Goal: Navigation & Orientation: Understand site structure

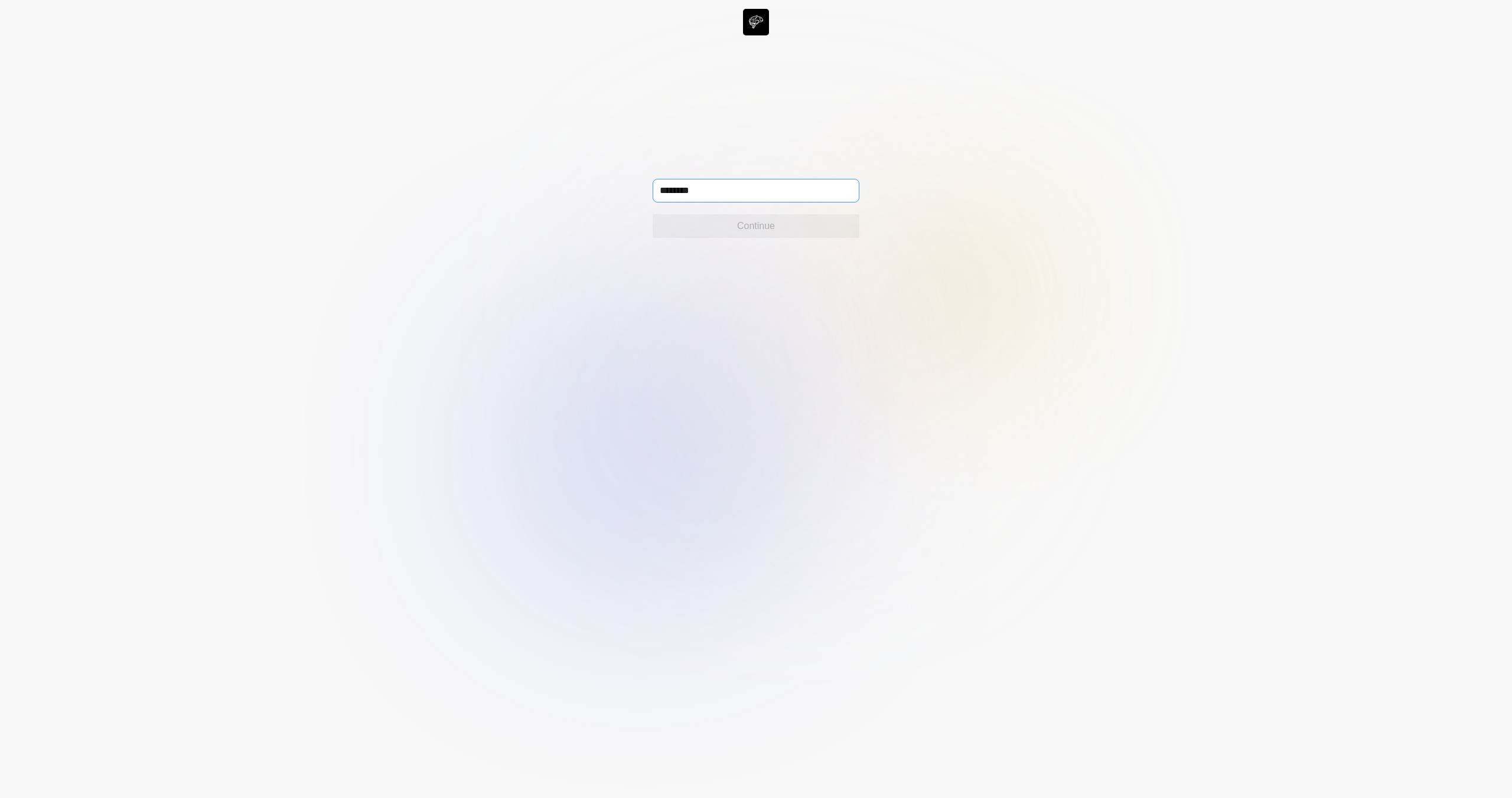
type input "*******"
type input "**********"
click at [825, 227] on button "Continue" at bounding box center [756, 226] width 207 height 24
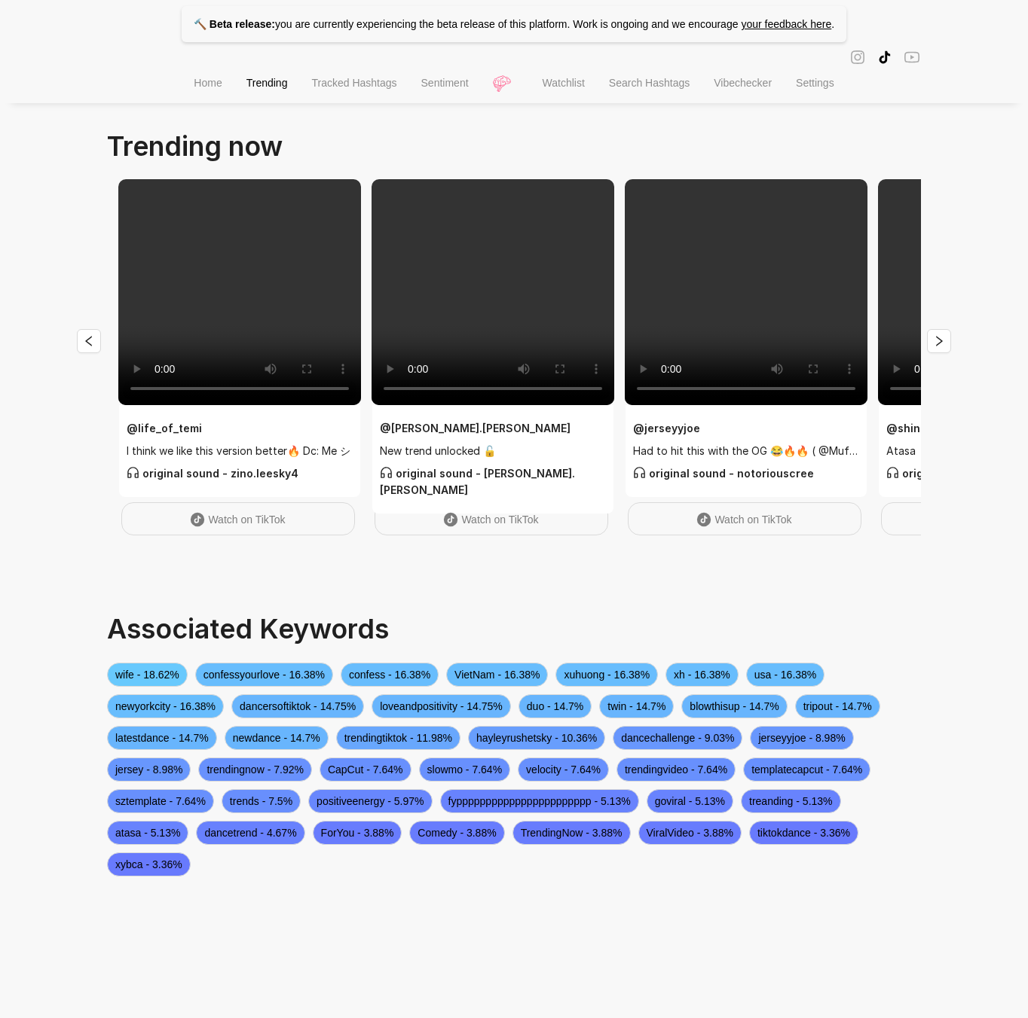
click at [194, 89] on span "Home" at bounding box center [208, 83] width 28 height 12
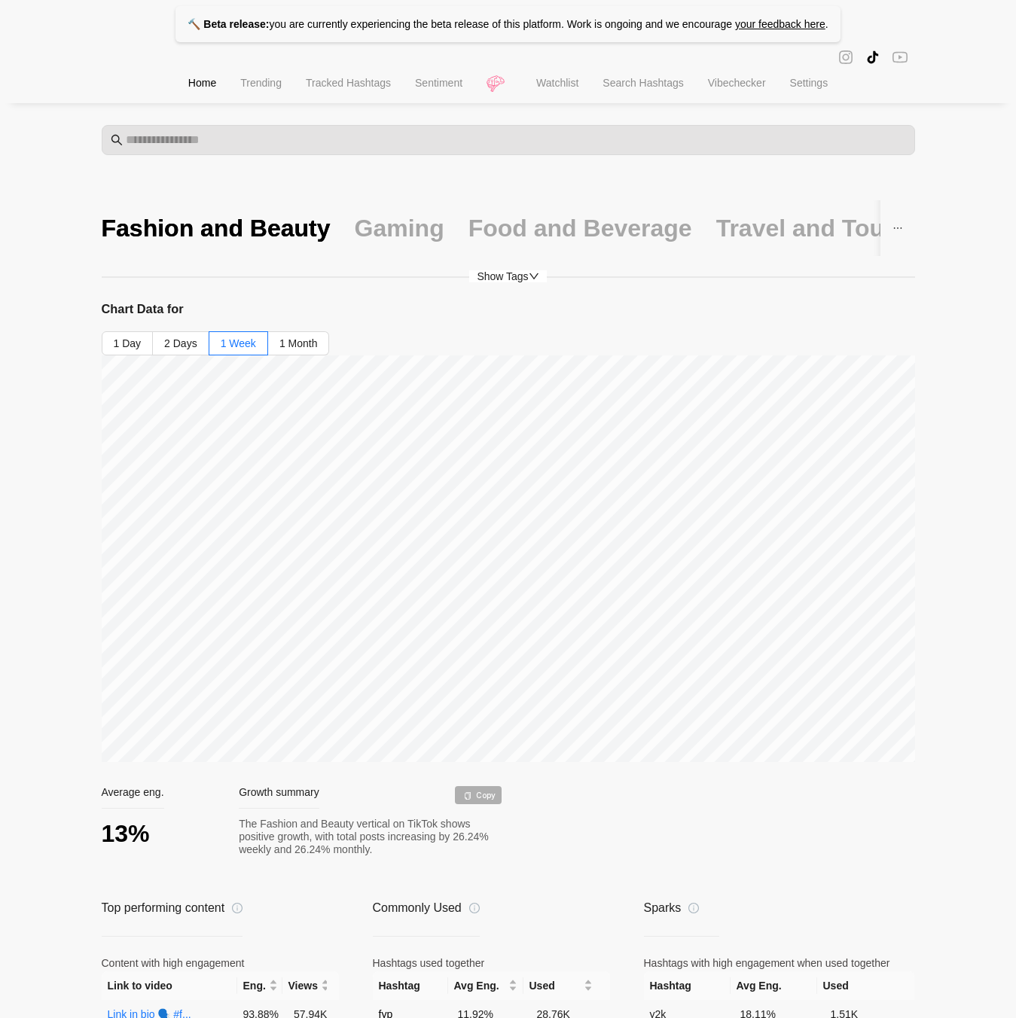
click at [240, 88] on span "Trending" at bounding box center [260, 83] width 41 height 12
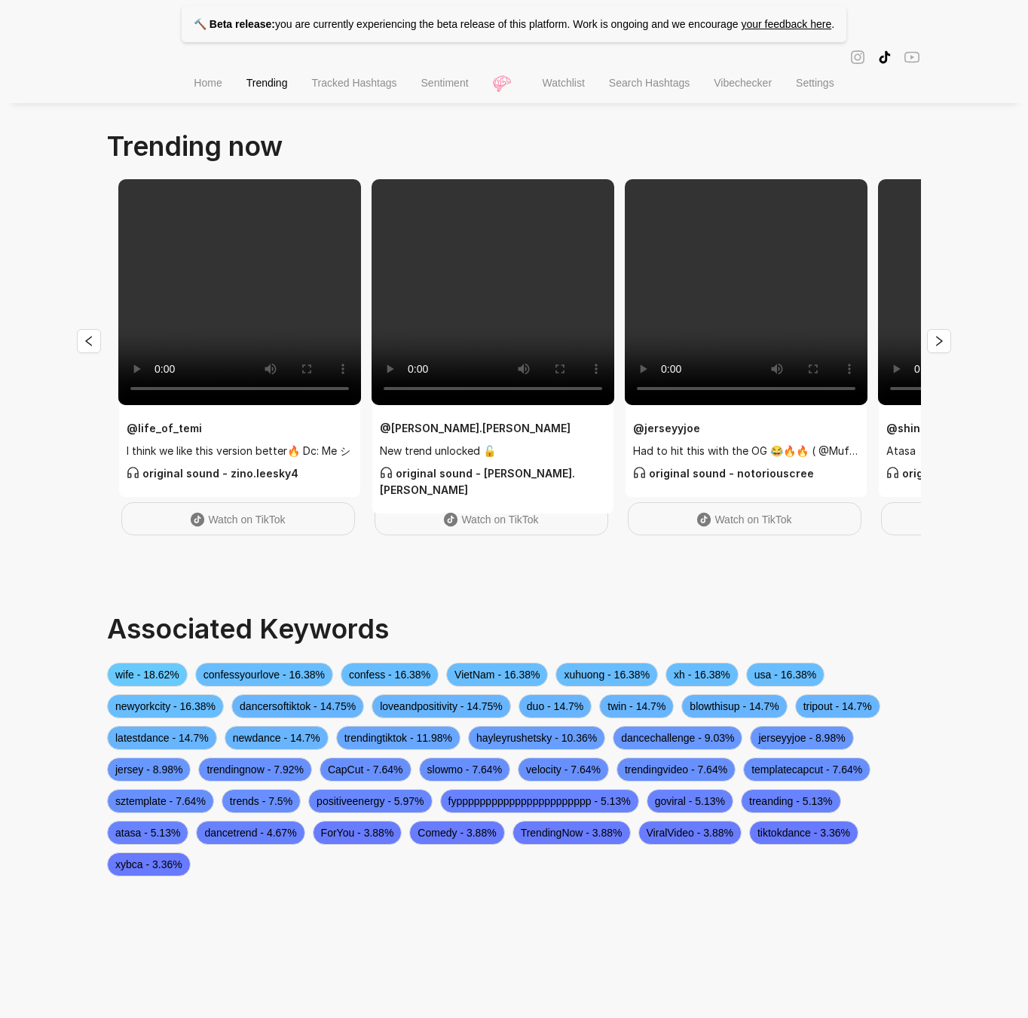
click at [362, 89] on span "Tracked Hashtags" at bounding box center [353, 83] width 85 height 12
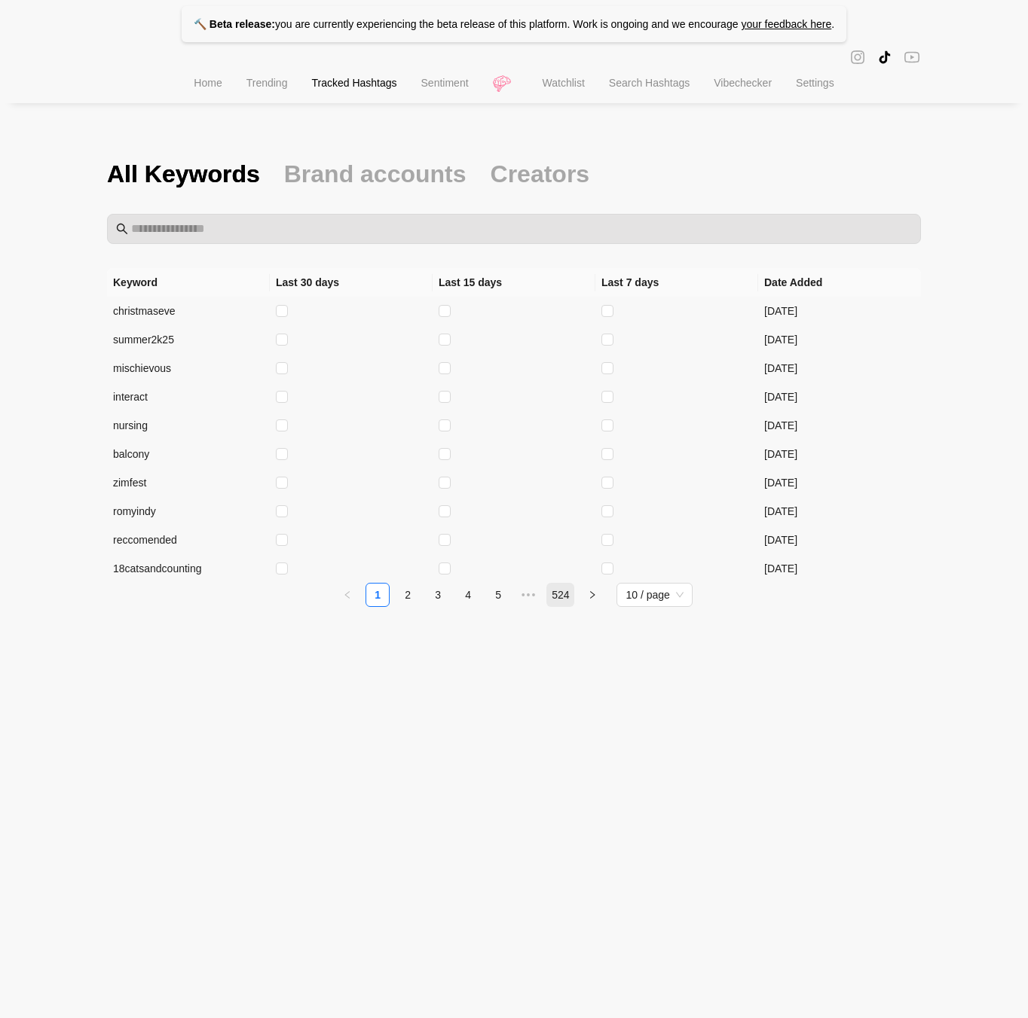
click at [566, 589] on link "524" at bounding box center [560, 595] width 26 height 23
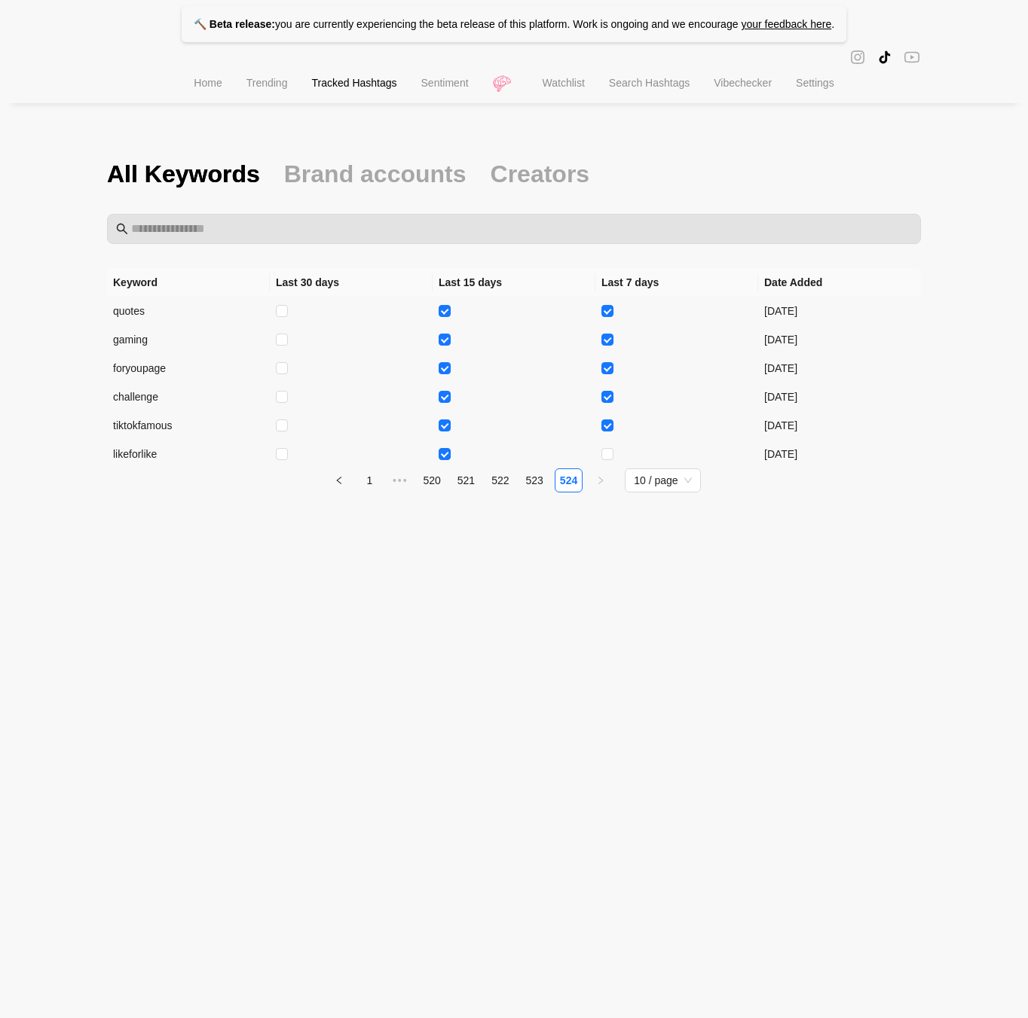
click at [438, 89] on span "Sentiment" at bounding box center [444, 83] width 47 height 12
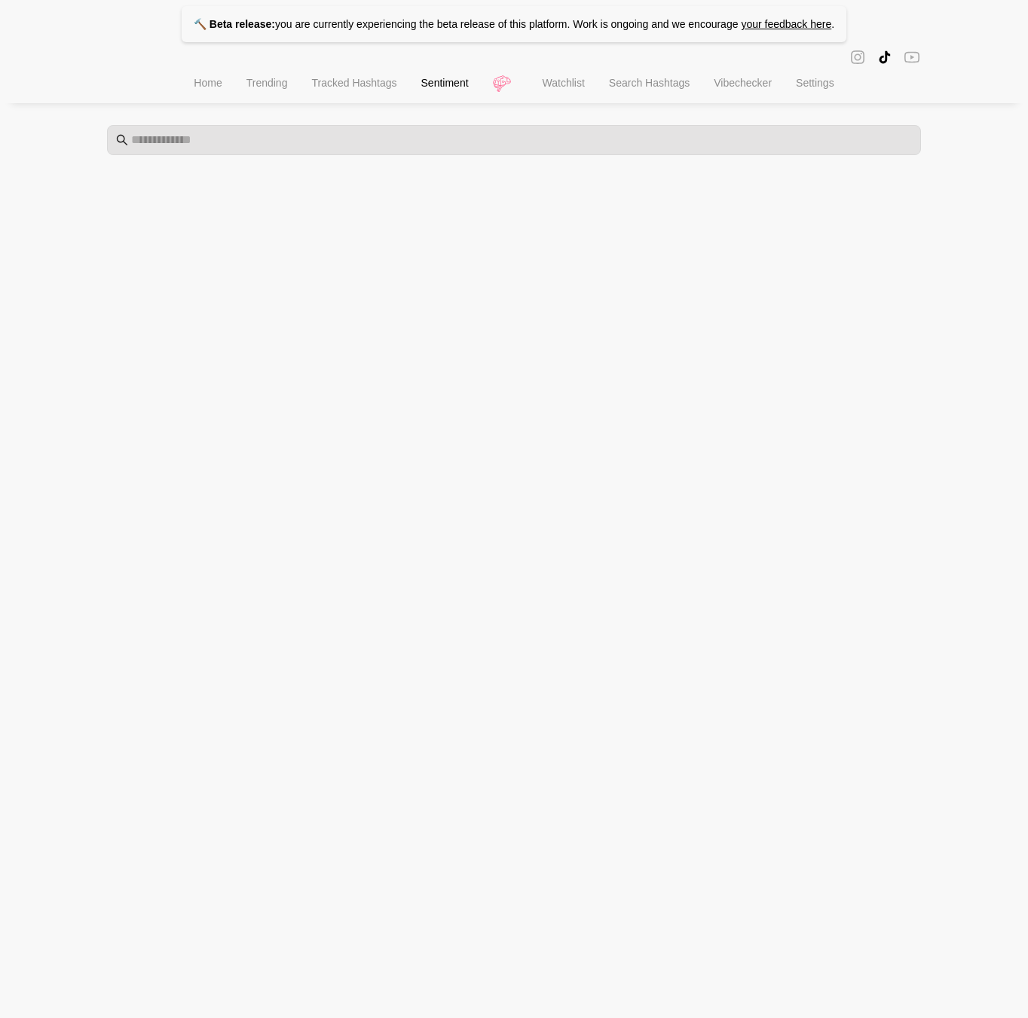
click at [559, 100] on li "Watchlist" at bounding box center [563, 85] width 66 height 38
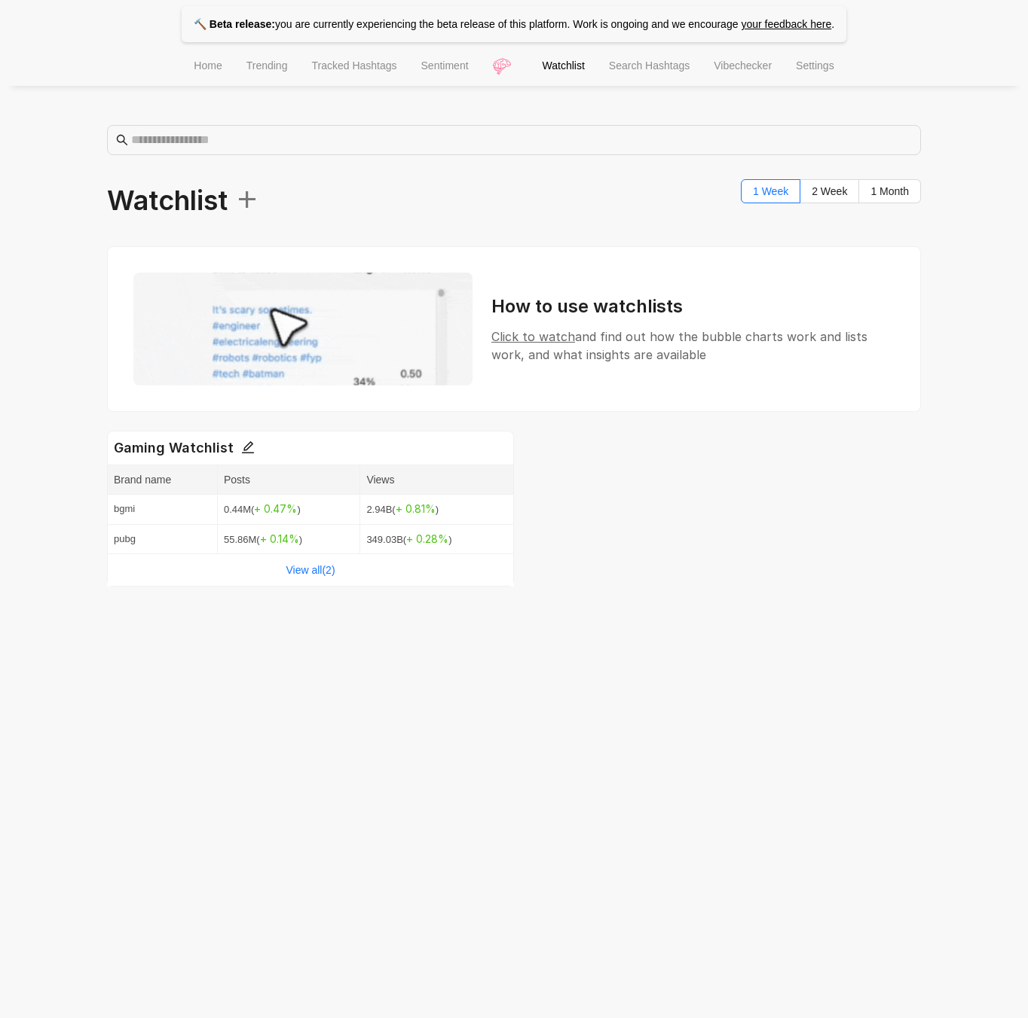
click at [639, 69] on span "Search Hashtags" at bounding box center [649, 66] width 81 height 12
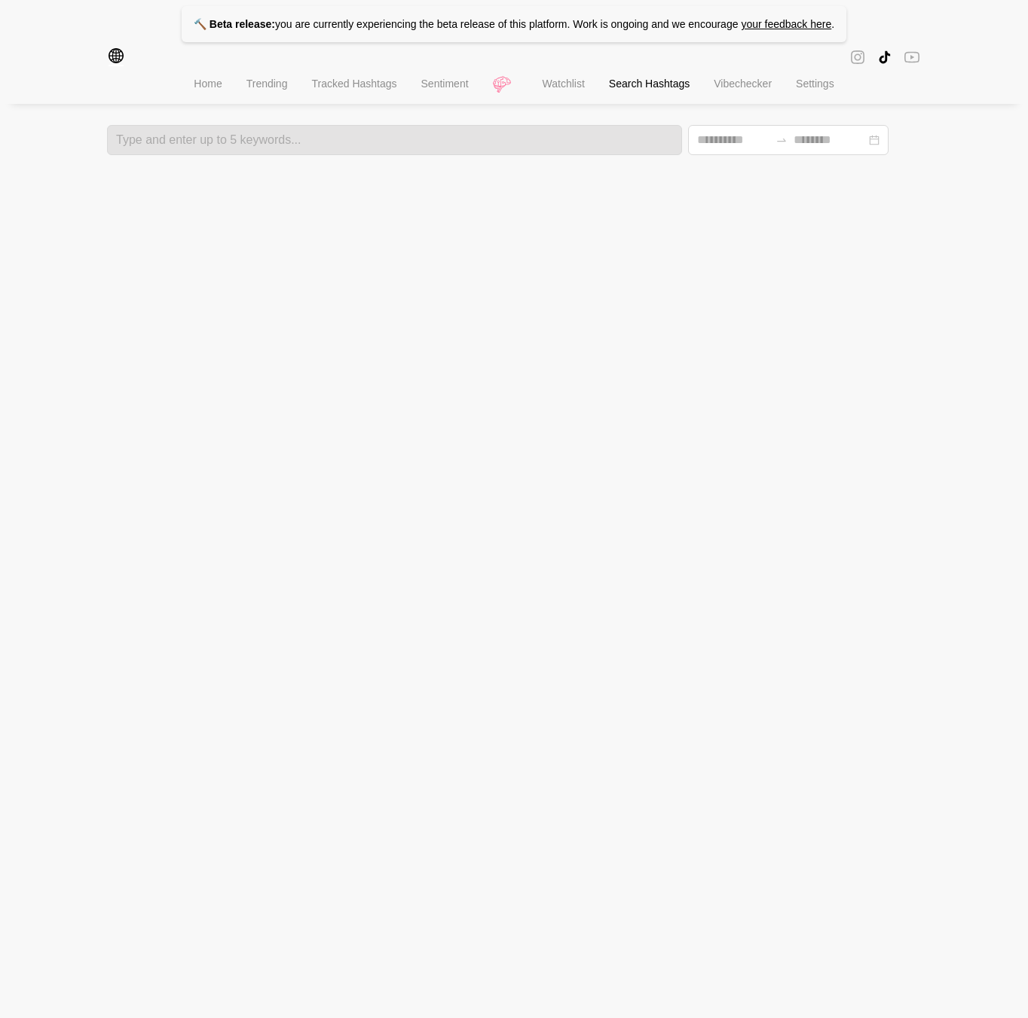
click at [736, 85] on span "Vibechecker" at bounding box center [742, 84] width 58 height 12
click at [806, 87] on span "Settings" at bounding box center [815, 83] width 38 height 12
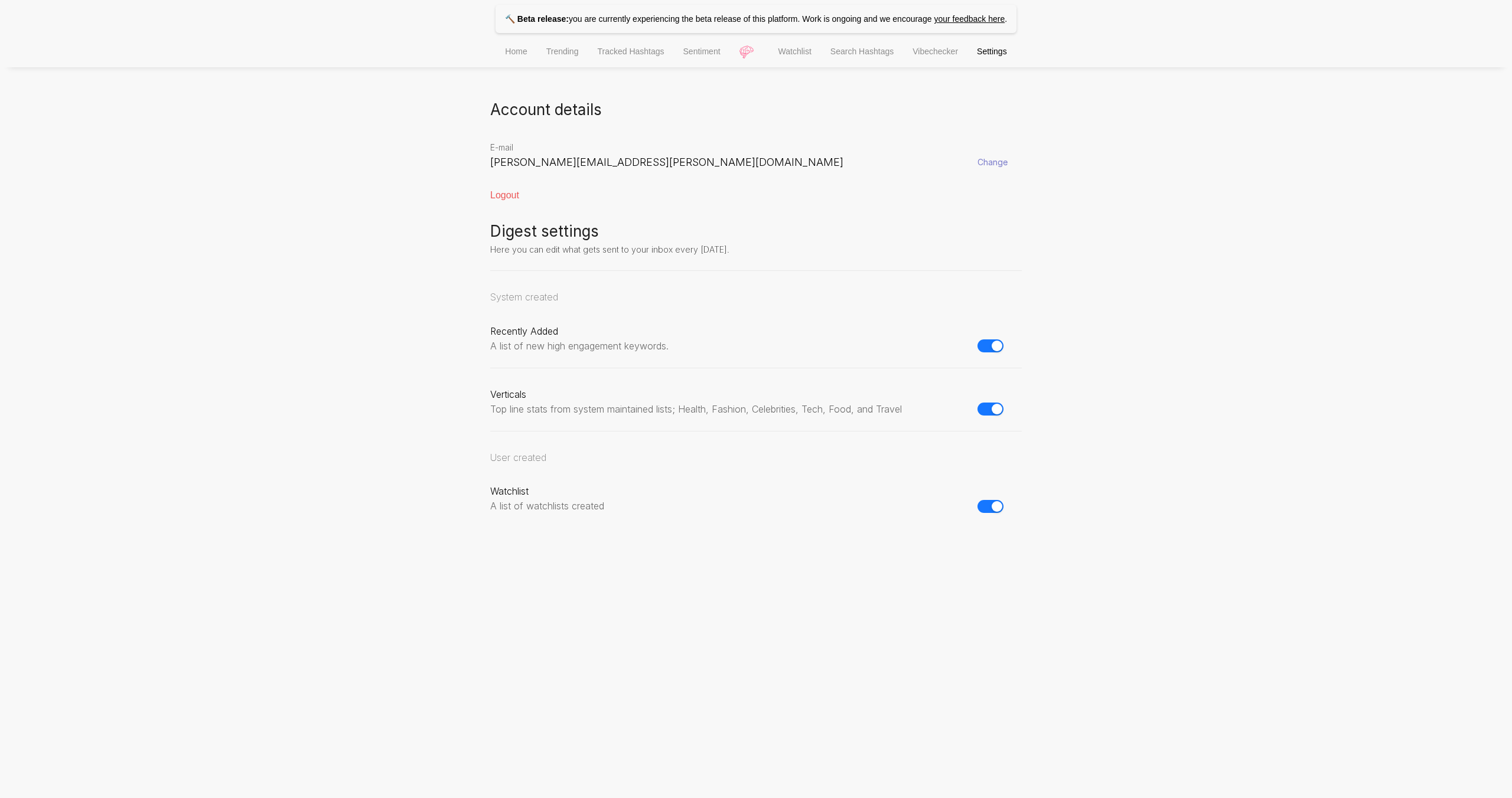
click at [514, 66] on li "Home" at bounding box center [516, 53] width 41 height 30
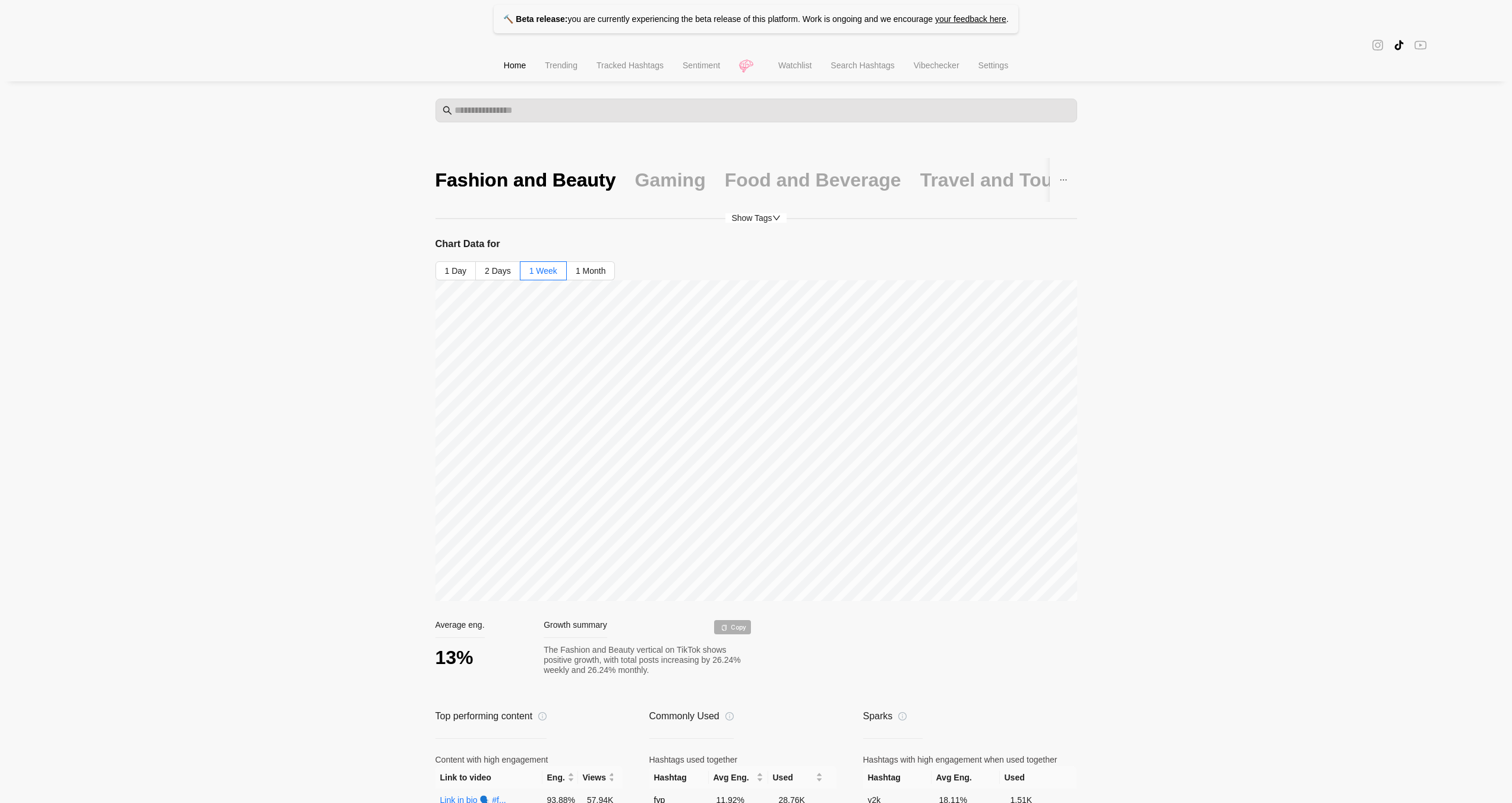
scroll to position [25, 0]
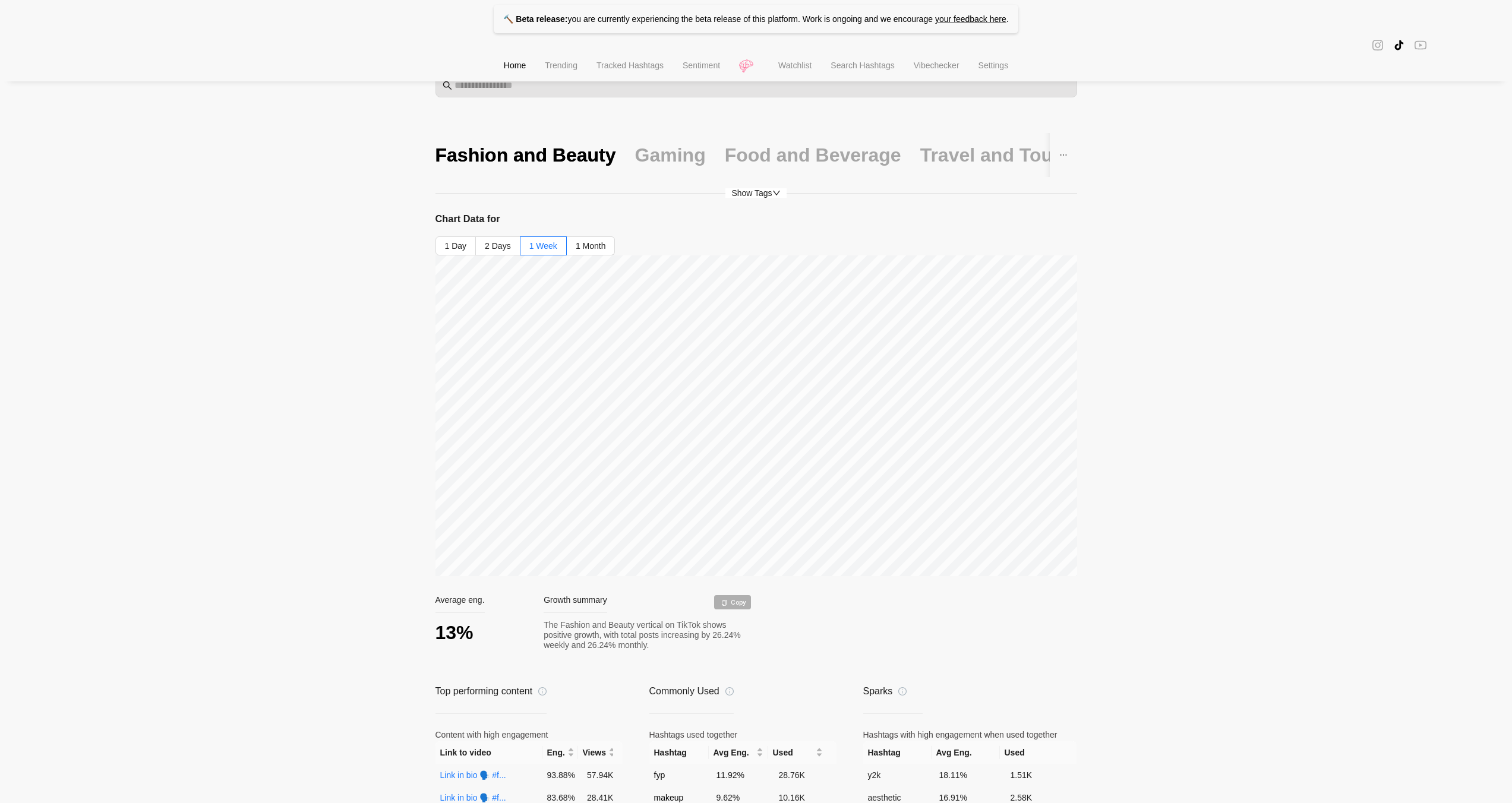
click at [640, 168] on div "Gaming" at bounding box center [670, 155] width 71 height 44
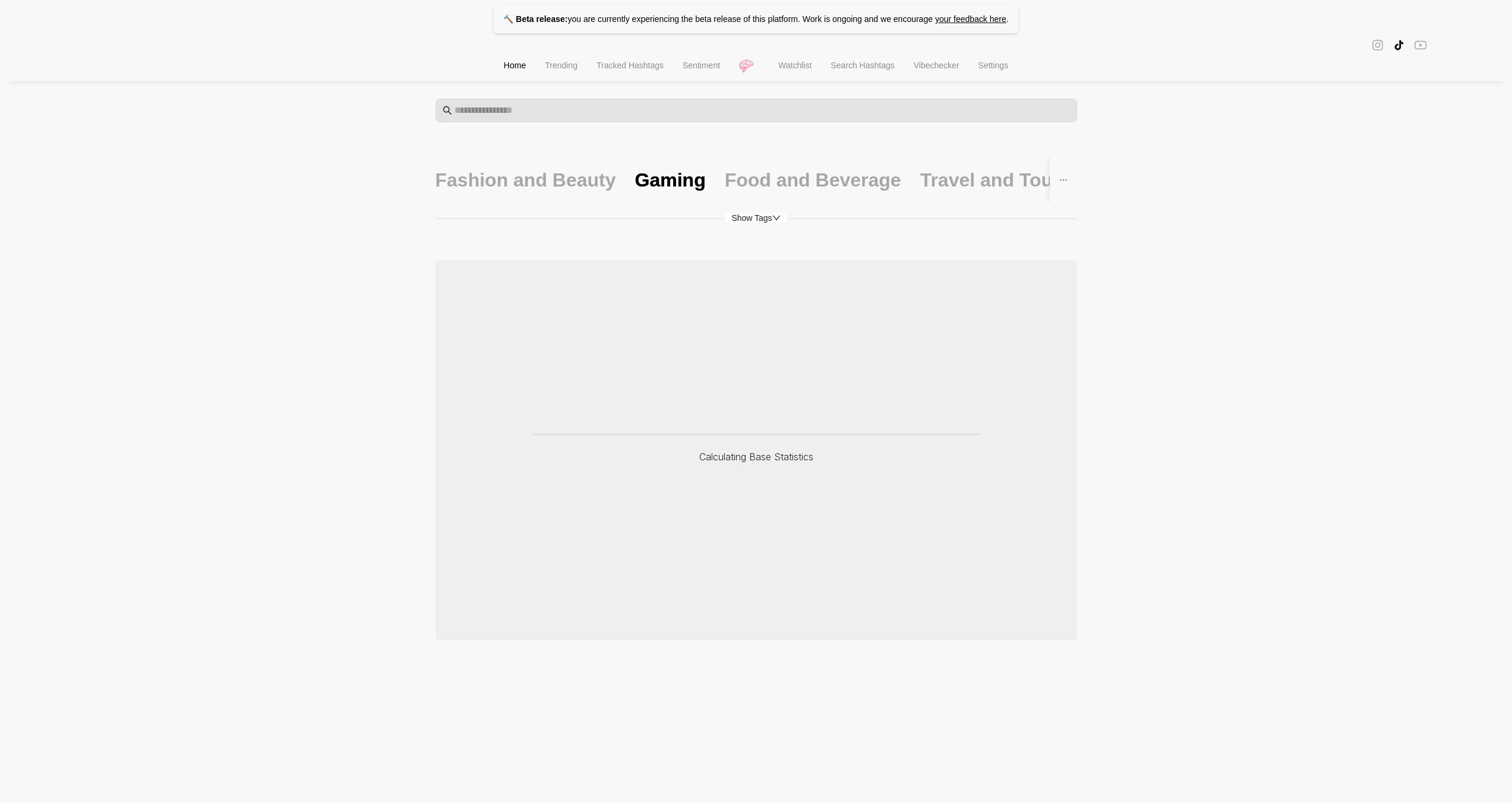
scroll to position [0, 0]
click at [752, 222] on span "Show Tags" at bounding box center [760, 218] width 61 height 9
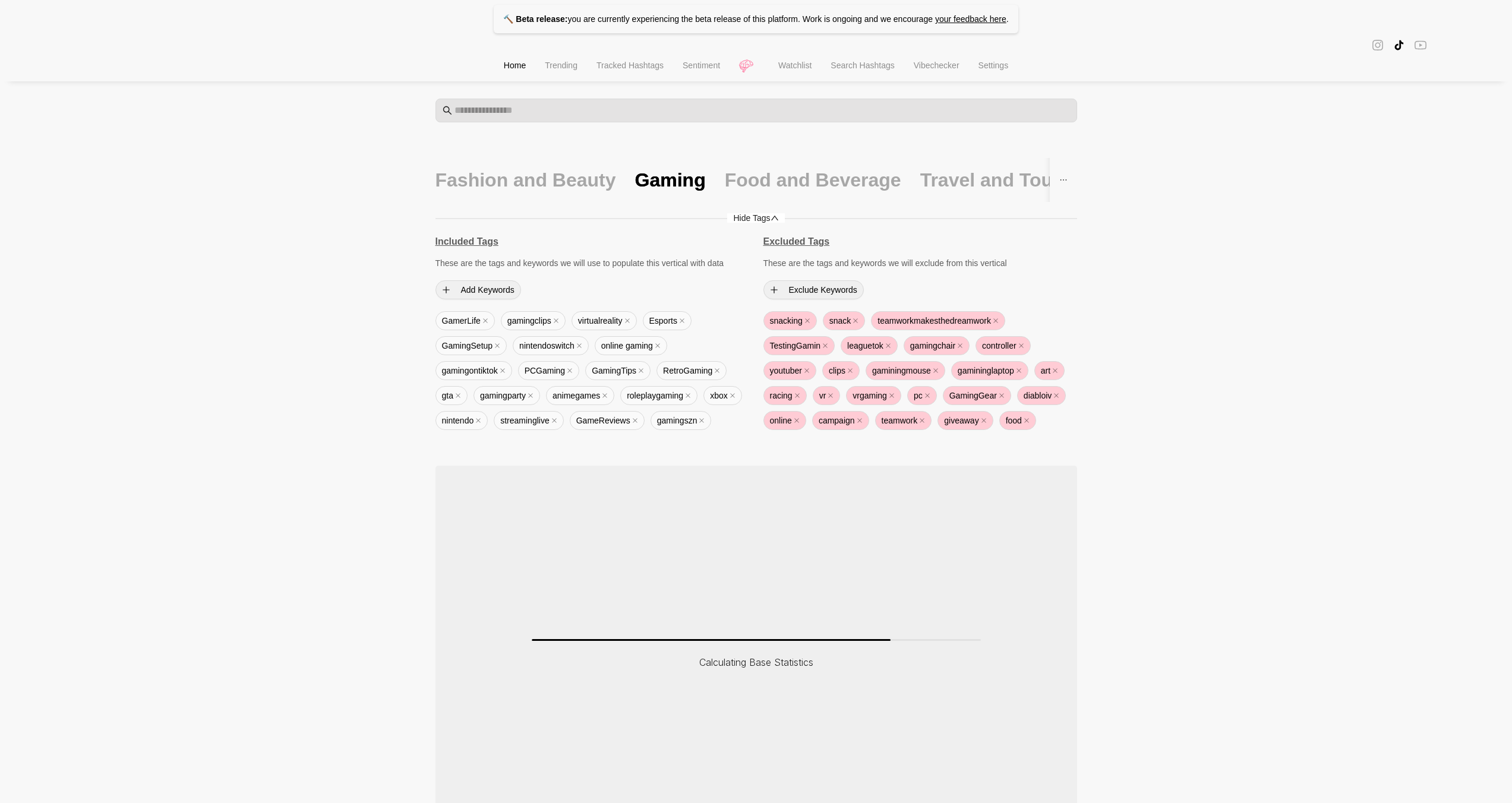
click at [752, 222] on span "Hide Tags" at bounding box center [756, 218] width 57 height 9
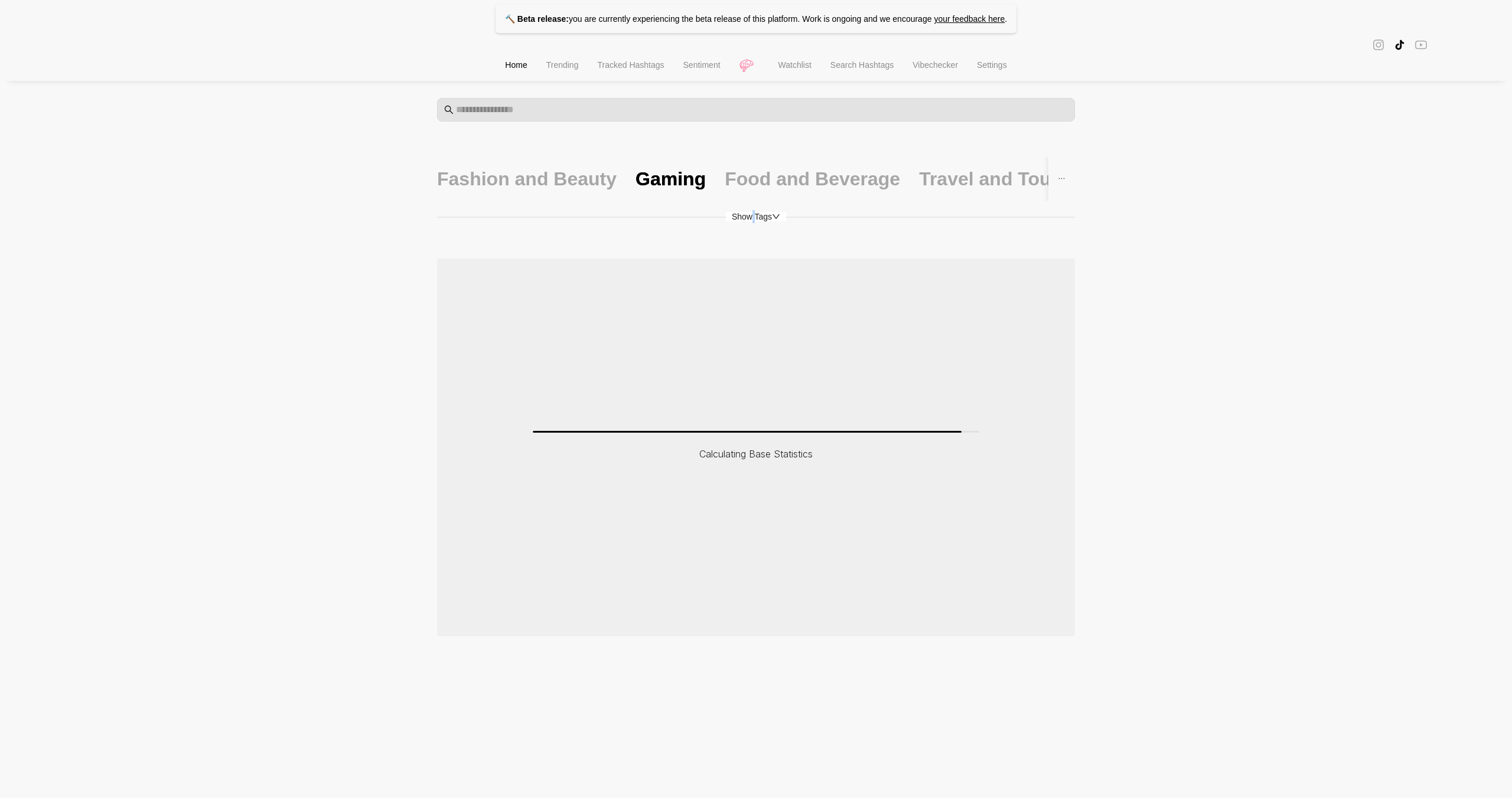
click at [748, 220] on span "Show Tags" at bounding box center [756, 216] width 60 height 9
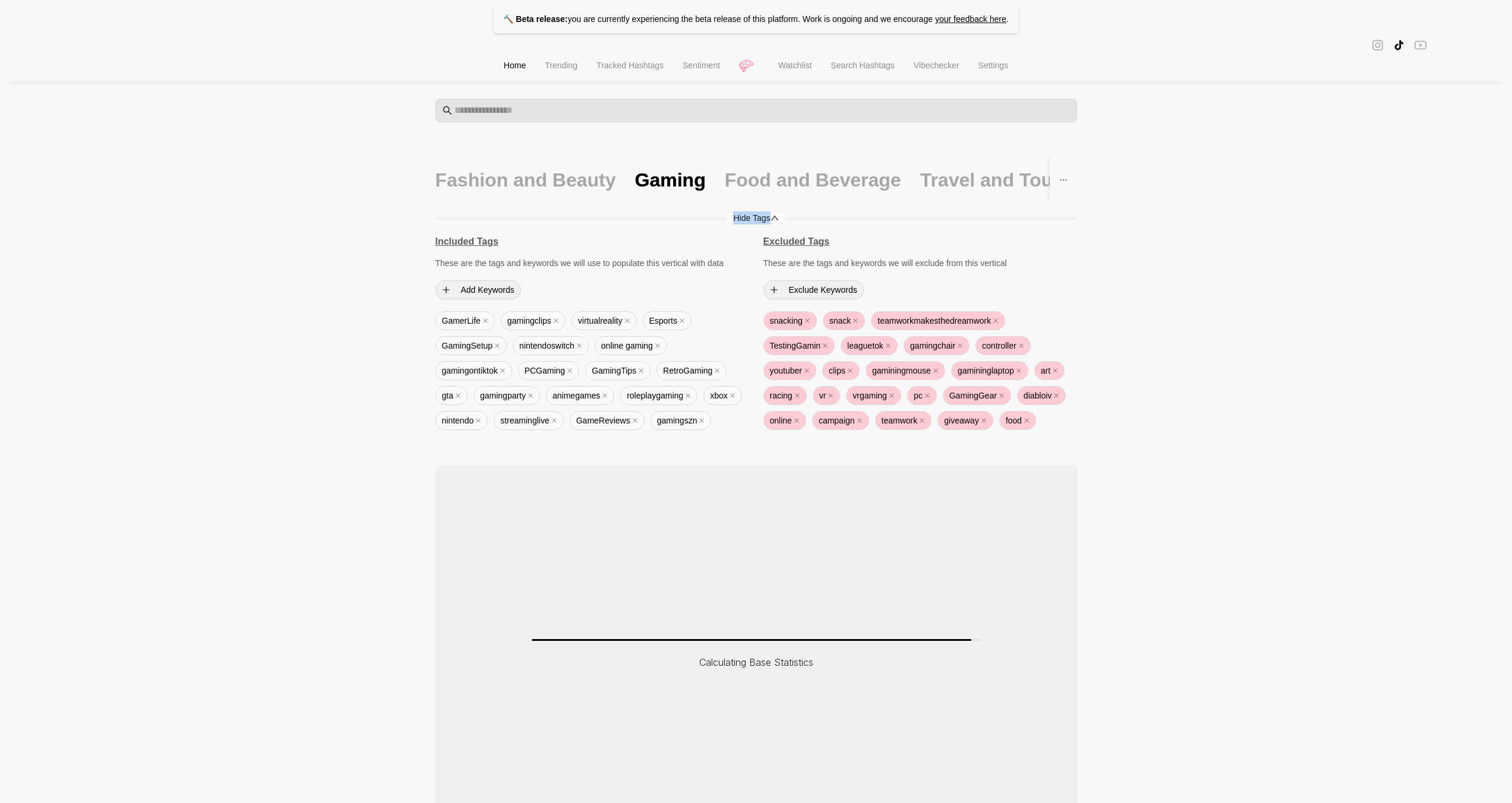
click at [752, 222] on span "Hide Tags" at bounding box center [756, 218] width 57 height 9
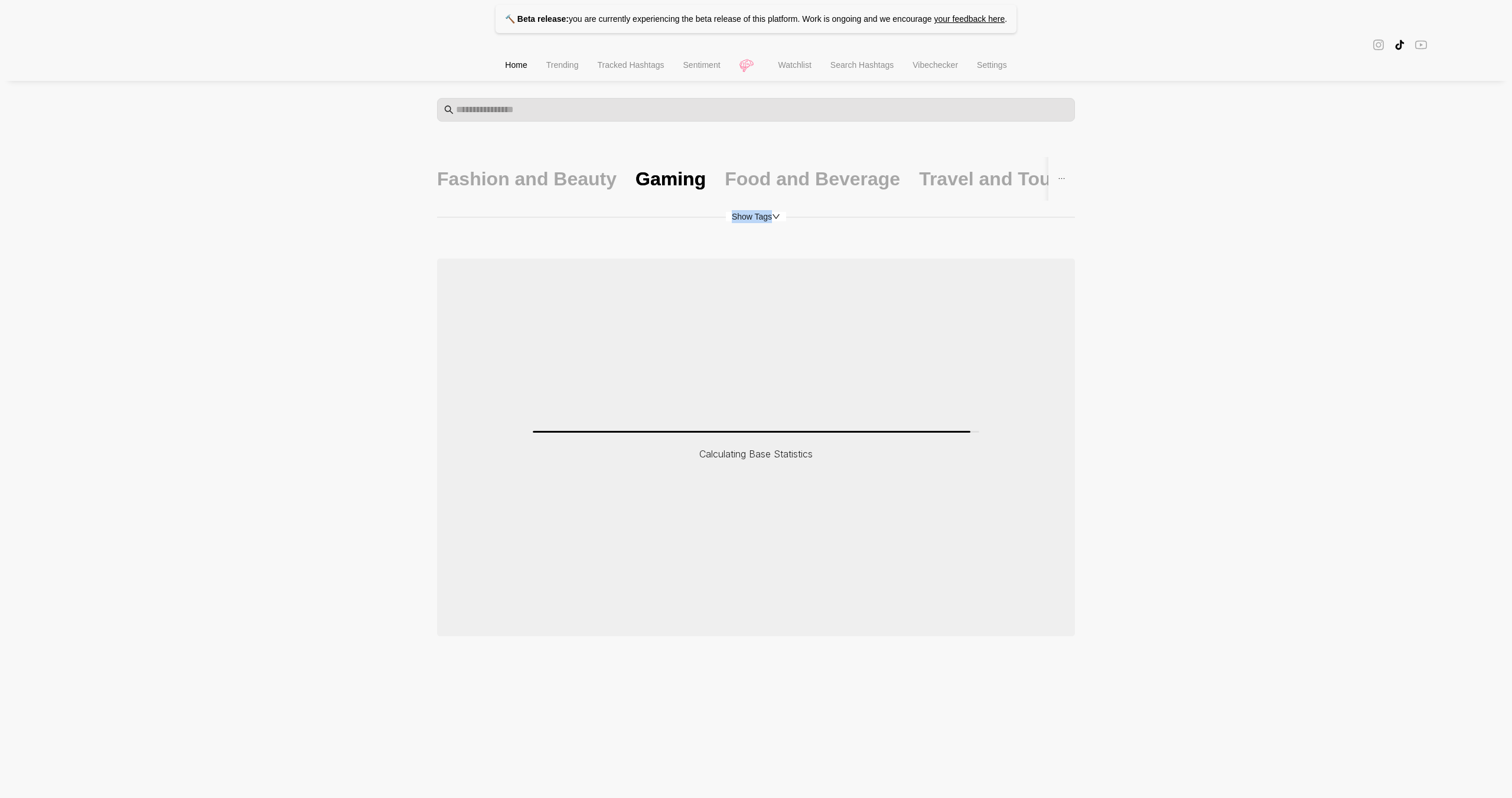
click at [748, 220] on span "Show Tags" at bounding box center [756, 216] width 60 height 9
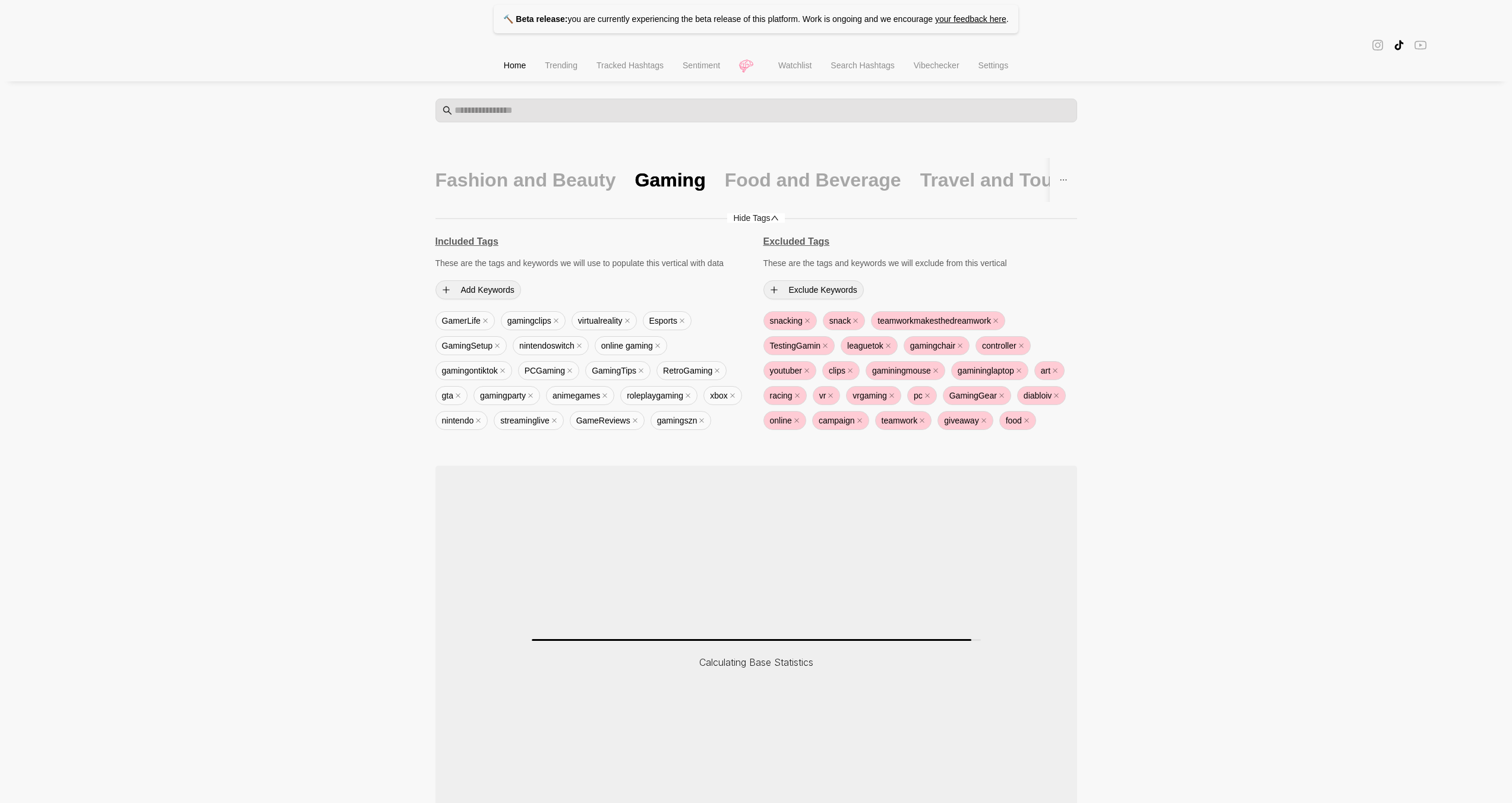
click at [752, 222] on span "Hide Tags" at bounding box center [756, 218] width 57 height 9
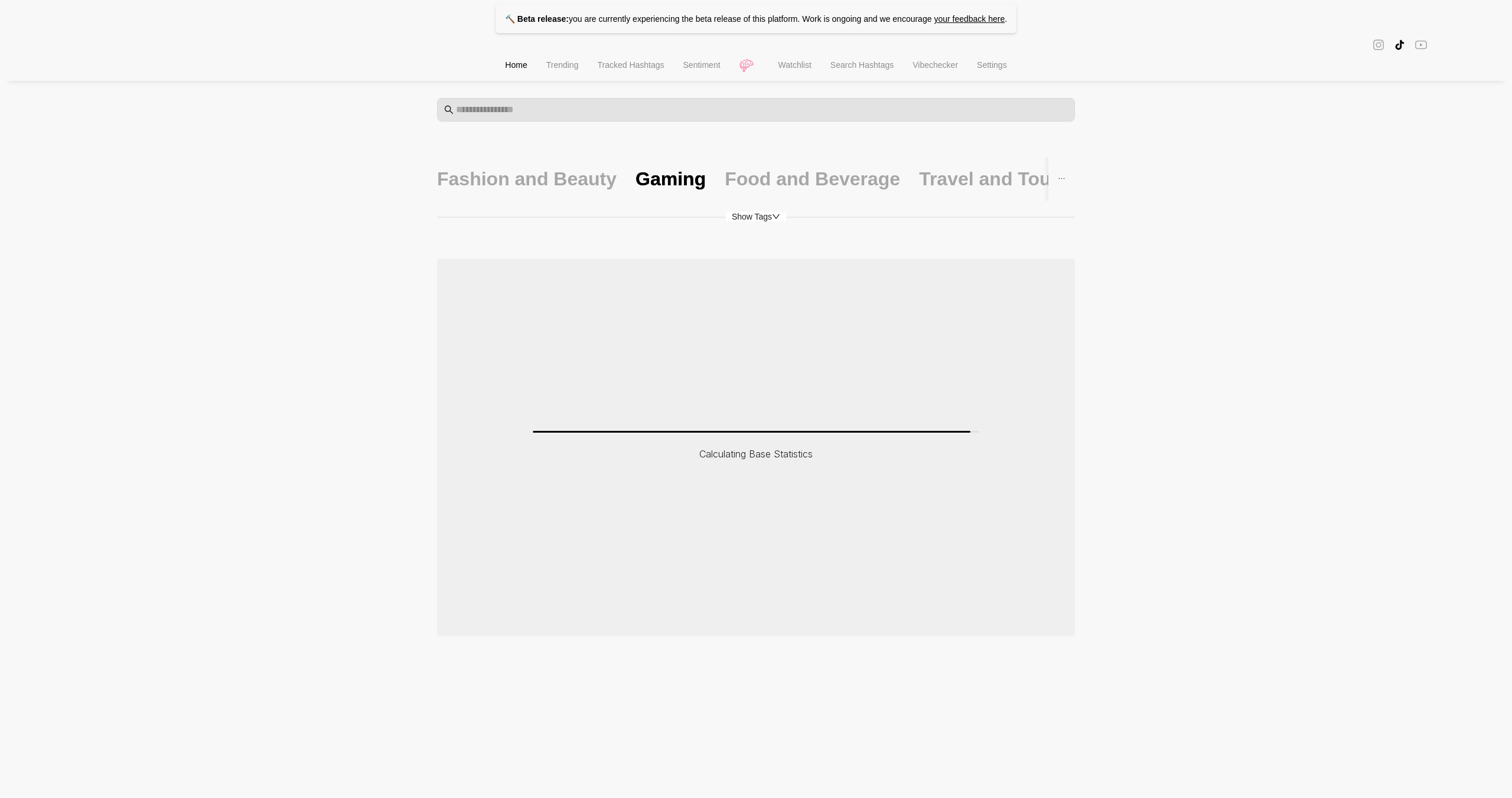
click at [756, 218] on span "Show Tags" at bounding box center [756, 216] width 60 height 9
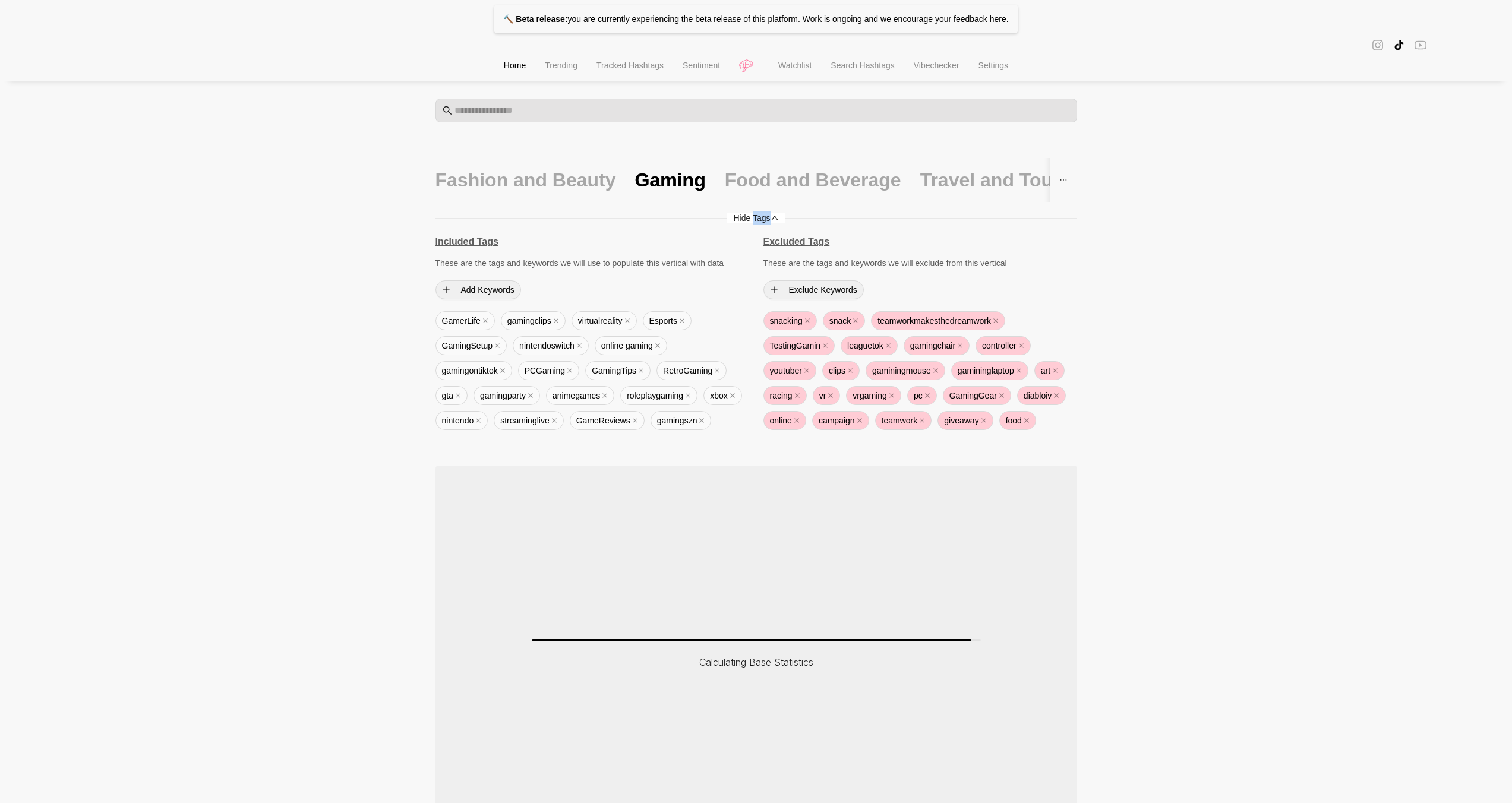
click at [760, 218] on span "Hide Tags" at bounding box center [756, 218] width 57 height 9
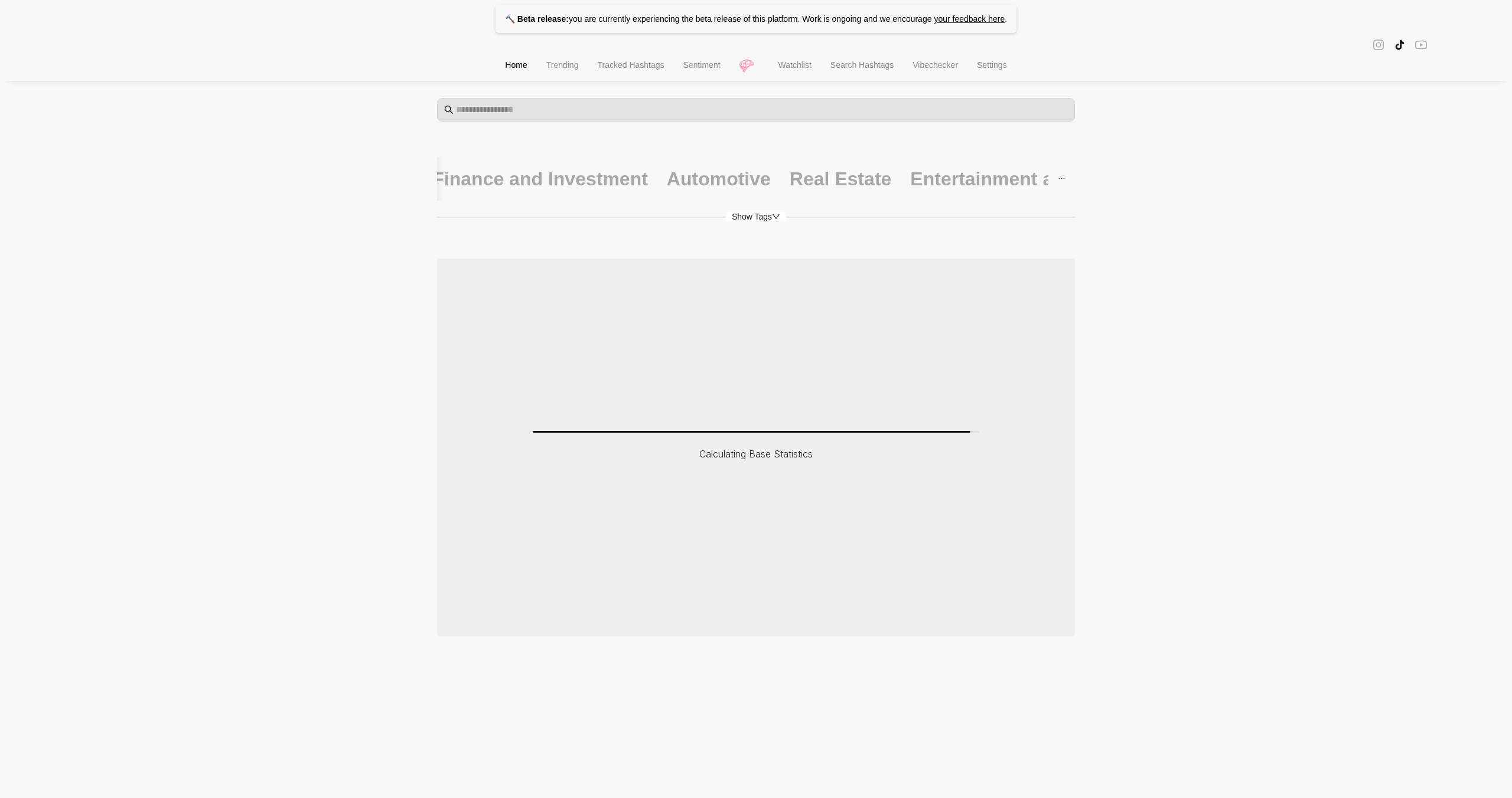
click at [750, 223] on div "Show Tags" at bounding box center [756, 216] width 638 height 13
click at [756, 216] on span "Show Tags" at bounding box center [756, 216] width 60 height 9
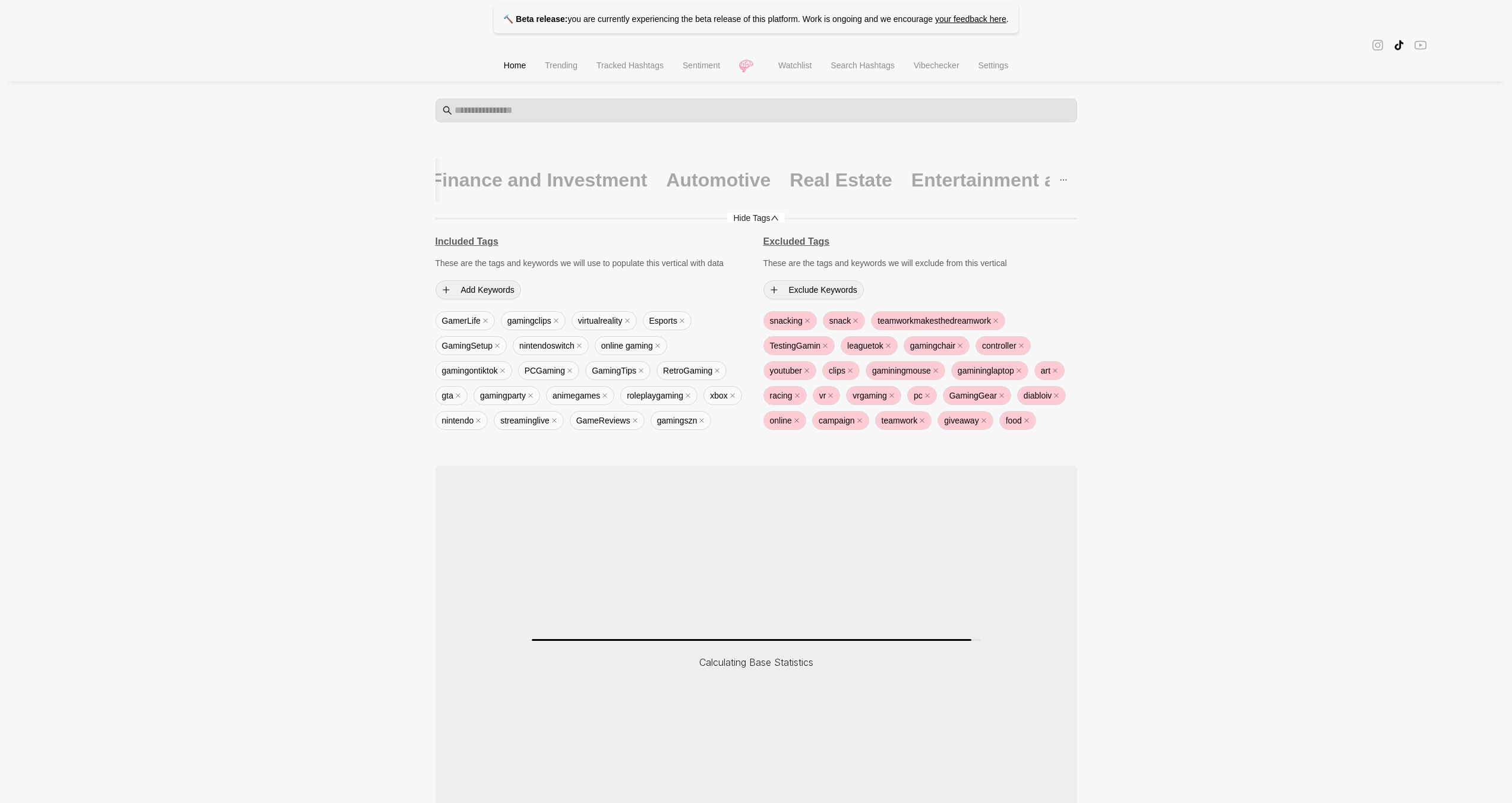
click at [761, 218] on span "Hide Tags" at bounding box center [756, 218] width 57 height 9
click at [761, 218] on span "Hide Tags" at bounding box center [760, 218] width 57 height 9
click at [761, 218] on span "Hide Tags" at bounding box center [756, 218] width 57 height 9
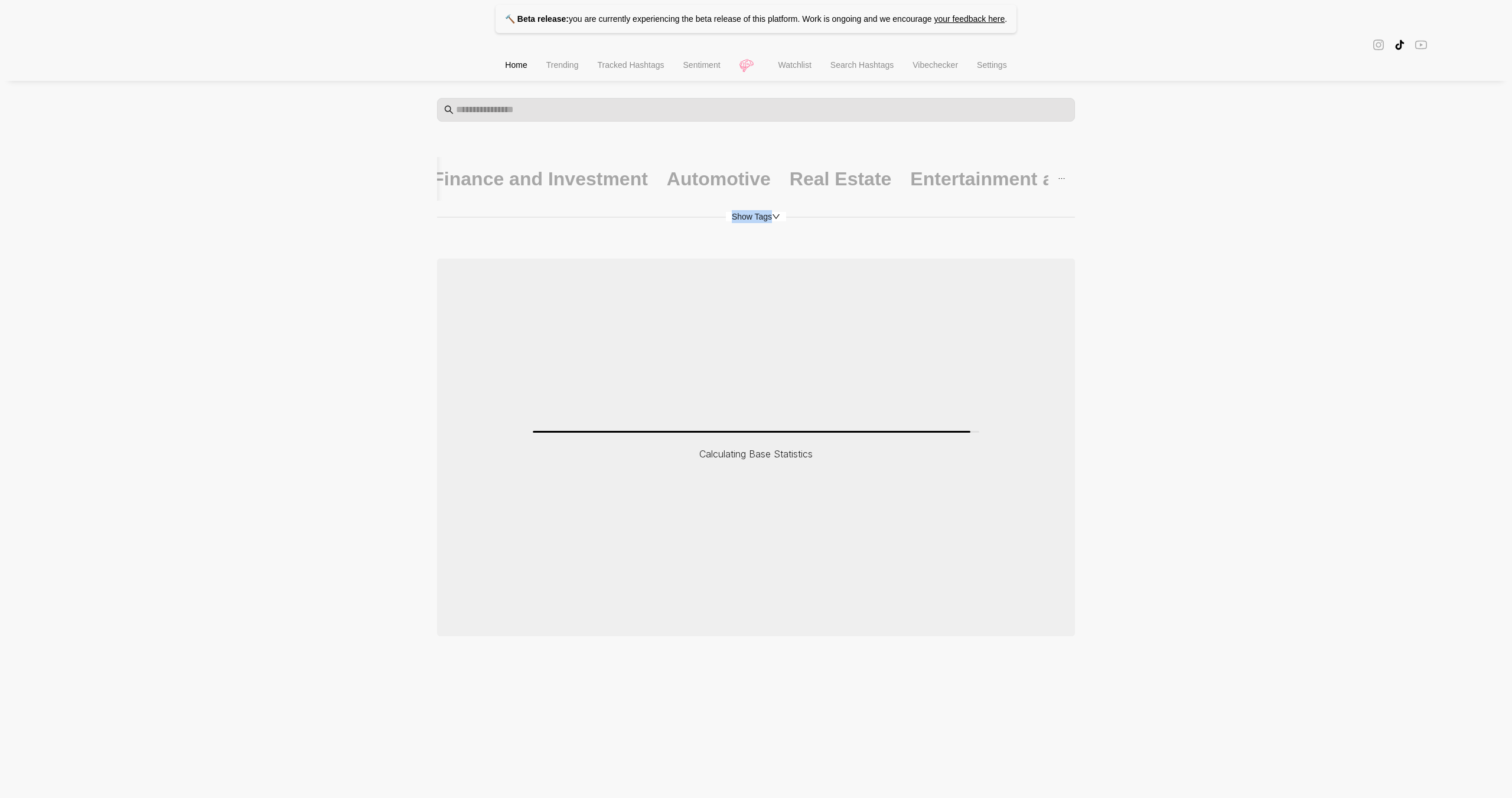
click at [756, 216] on span "Show Tags" at bounding box center [756, 216] width 60 height 9
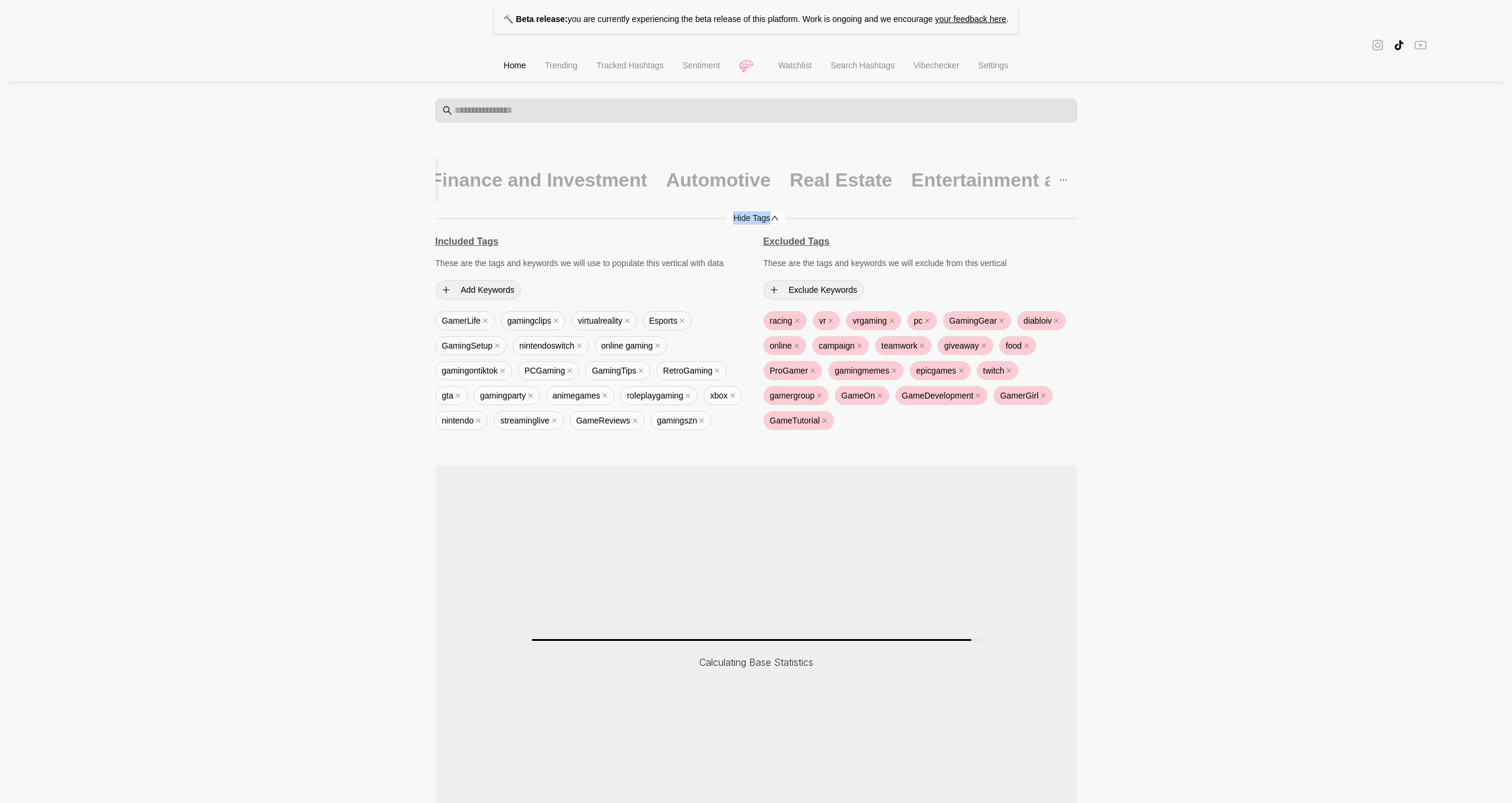
click at [770, 215] on span "Hide Tags" at bounding box center [756, 218] width 57 height 9
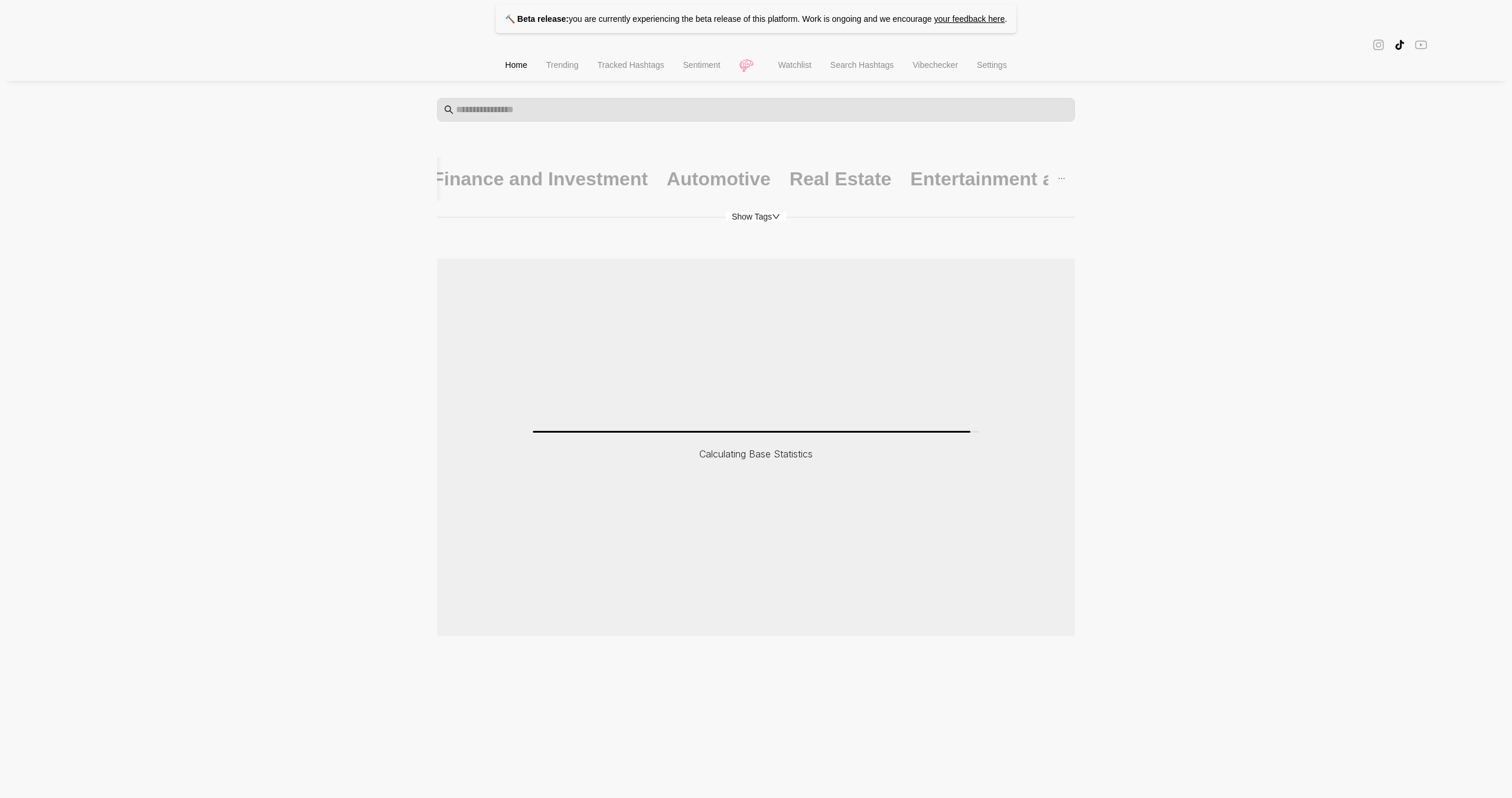
click at [765, 214] on span "Show Tags" at bounding box center [756, 216] width 60 height 9
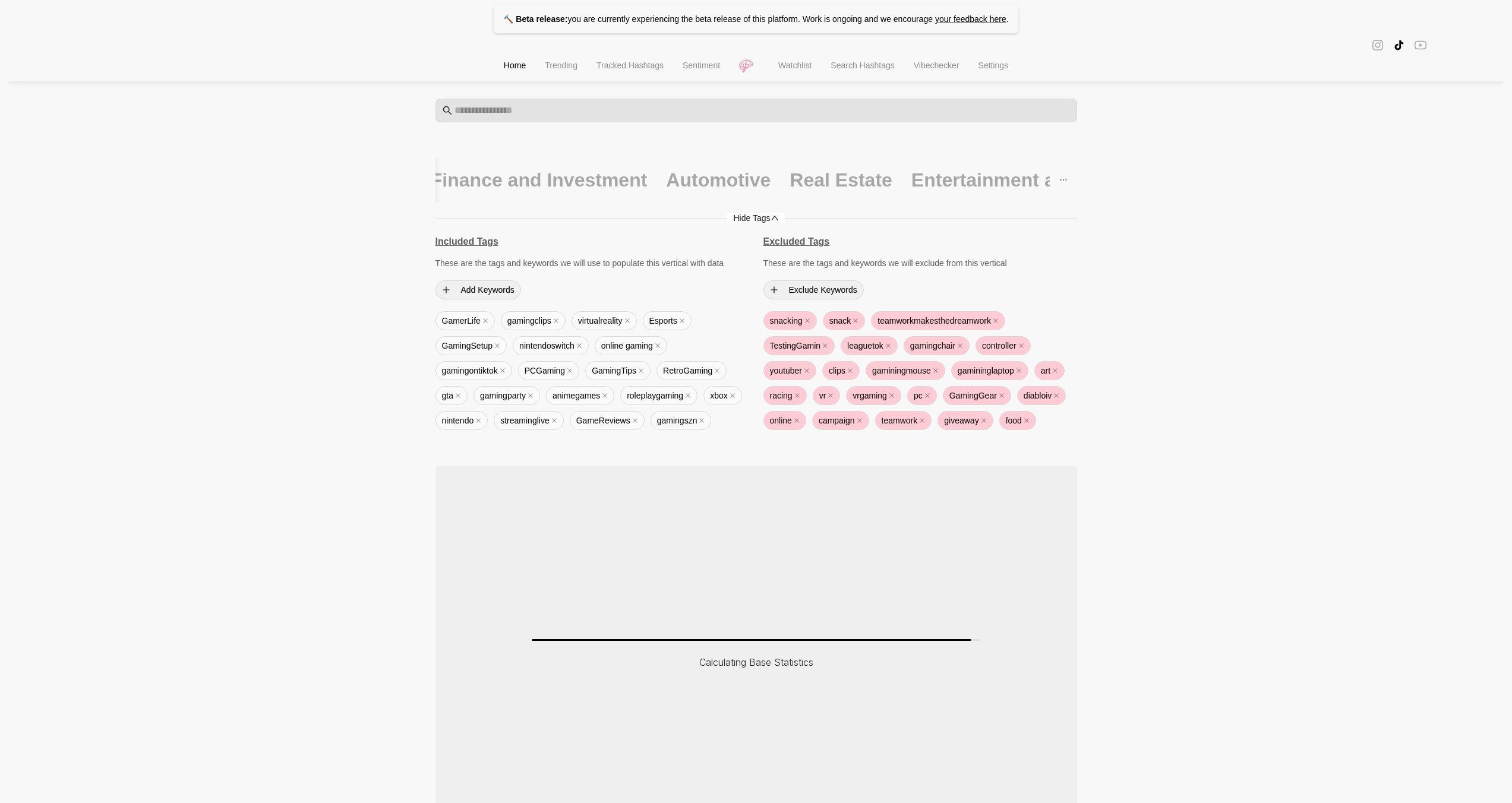
click at [770, 215] on span "Hide Tags" at bounding box center [756, 218] width 57 height 9
click at [770, 215] on span "Hide Tags" at bounding box center [760, 218] width 57 height 9
click at [770, 215] on span "Hide Tags" at bounding box center [756, 218] width 57 height 9
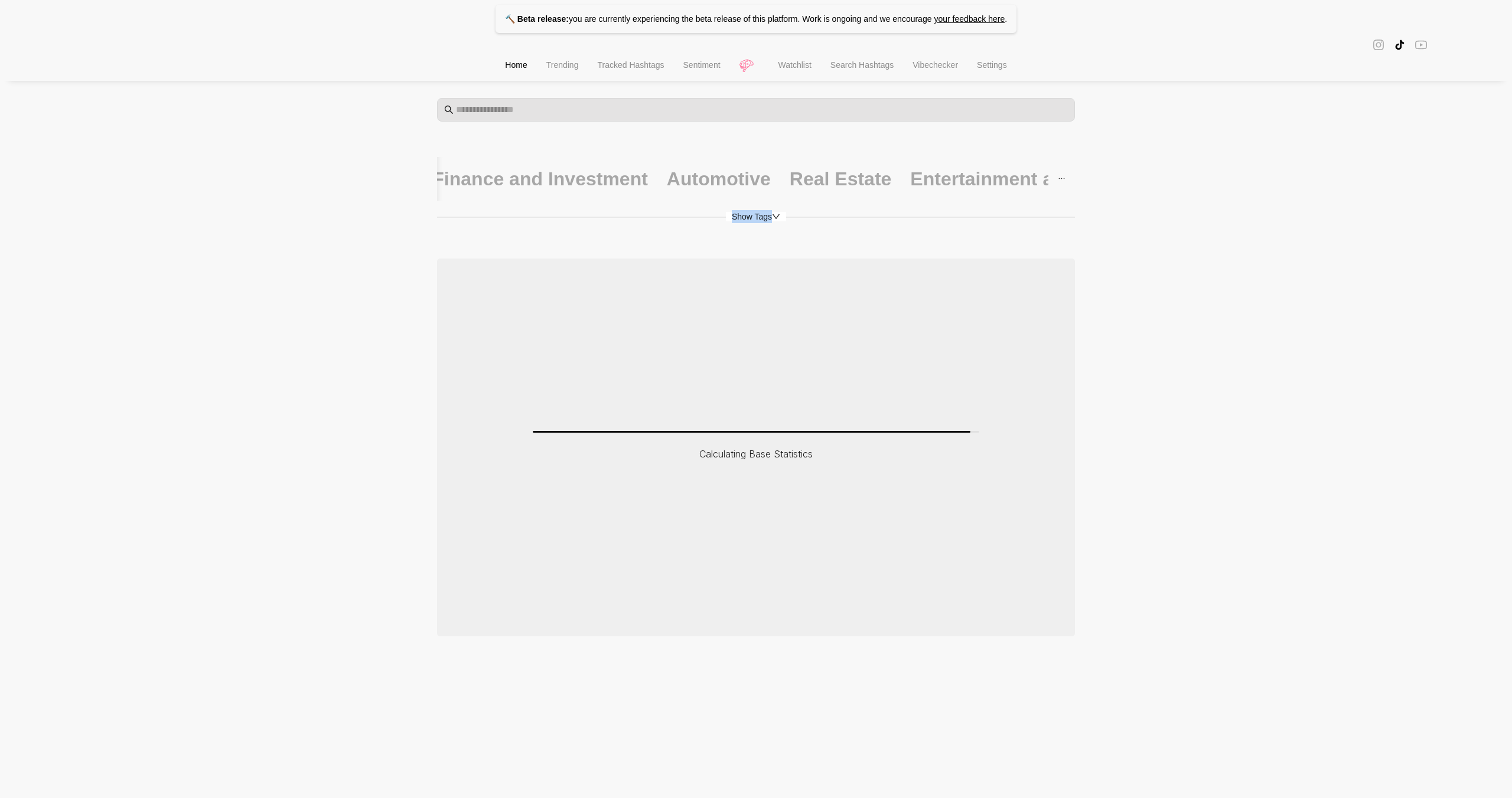
click at [759, 217] on span "Show Tags" at bounding box center [756, 216] width 60 height 9
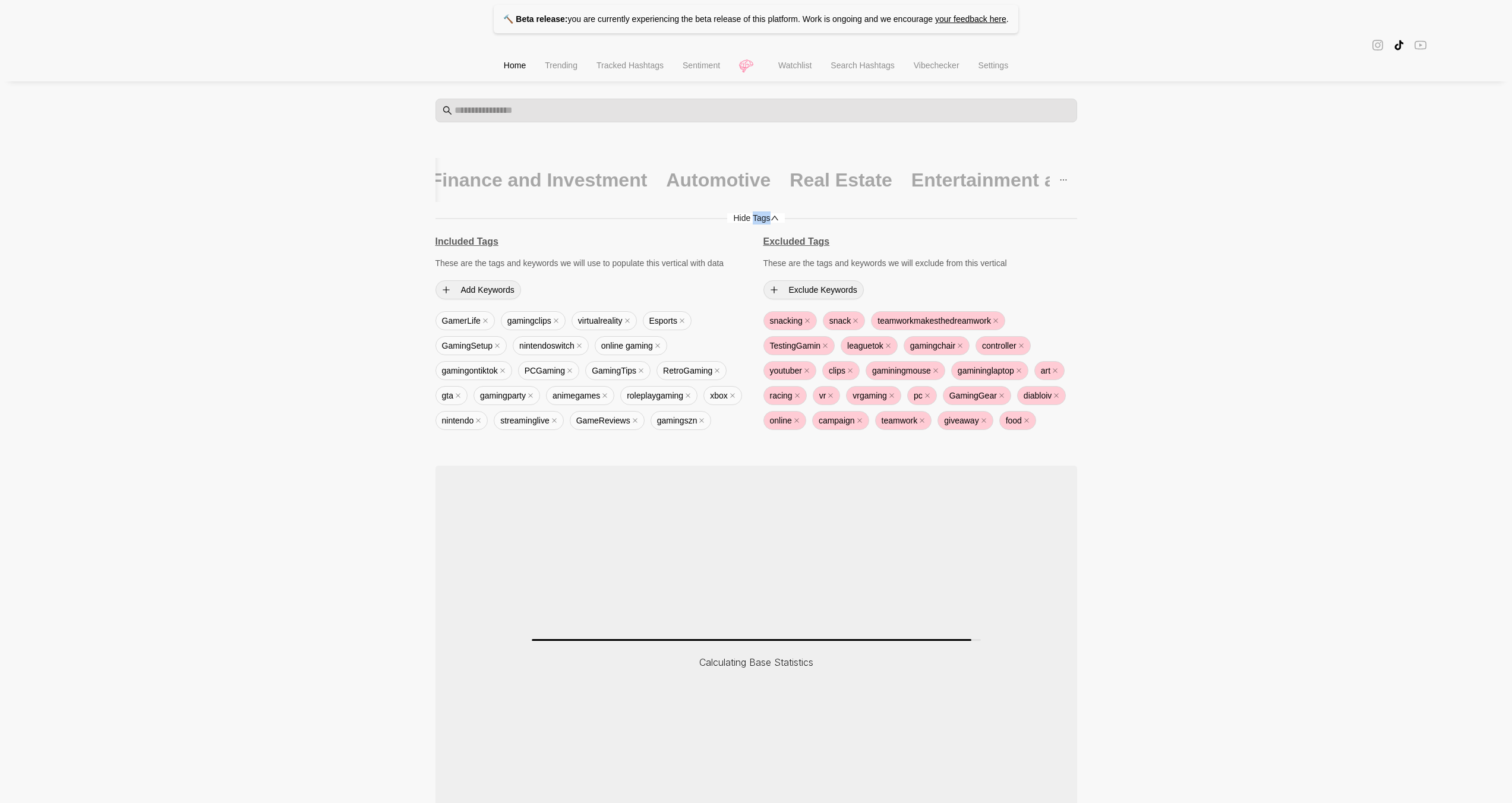
click at [763, 218] on span "Hide Tags" at bounding box center [756, 218] width 57 height 9
click at [763, 218] on span "Hide Tags" at bounding box center [760, 218] width 57 height 9
click at [763, 218] on span "Hide Tags" at bounding box center [756, 218] width 57 height 9
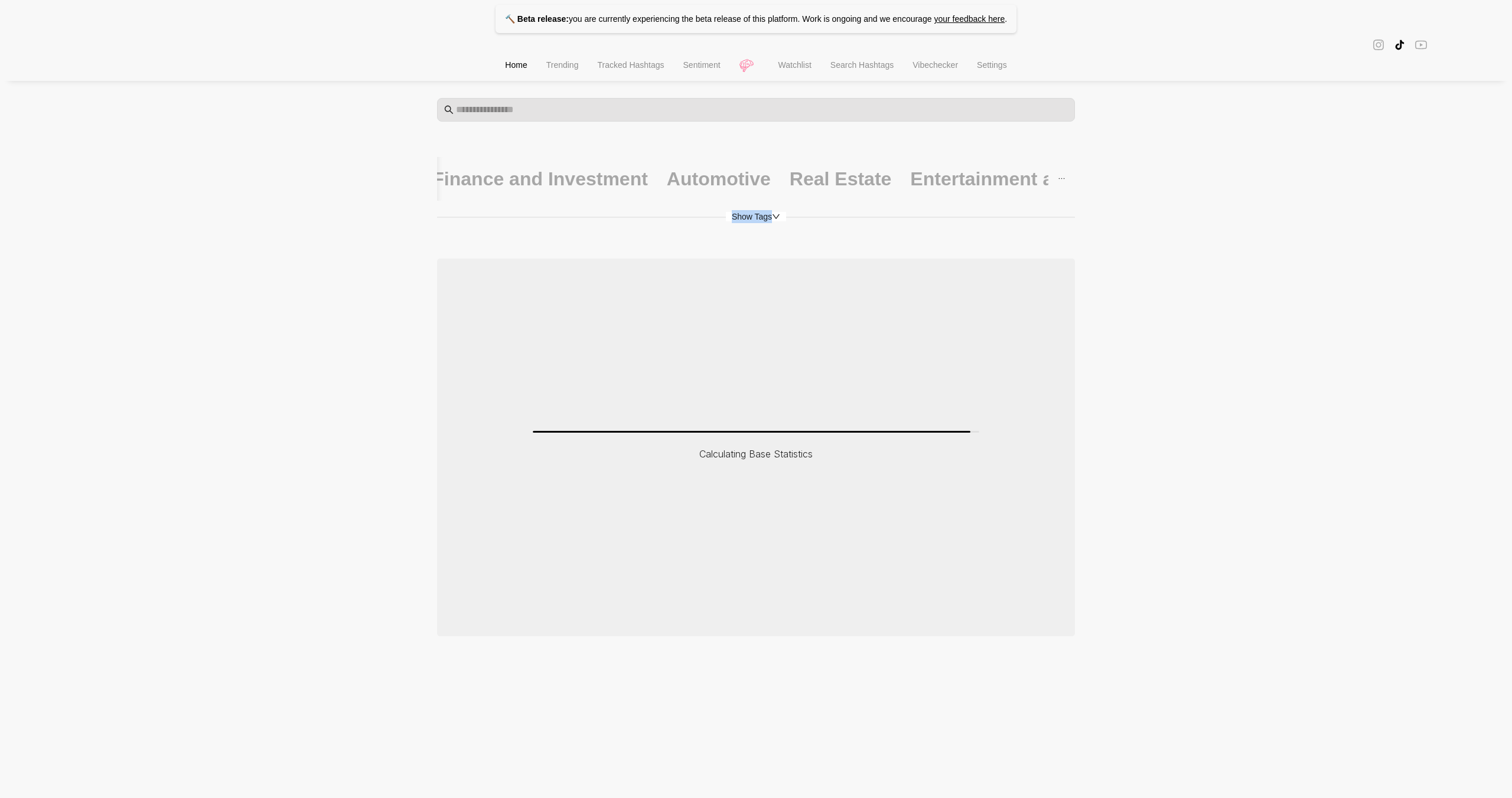
click at [759, 216] on span "Show Tags" at bounding box center [756, 216] width 60 height 9
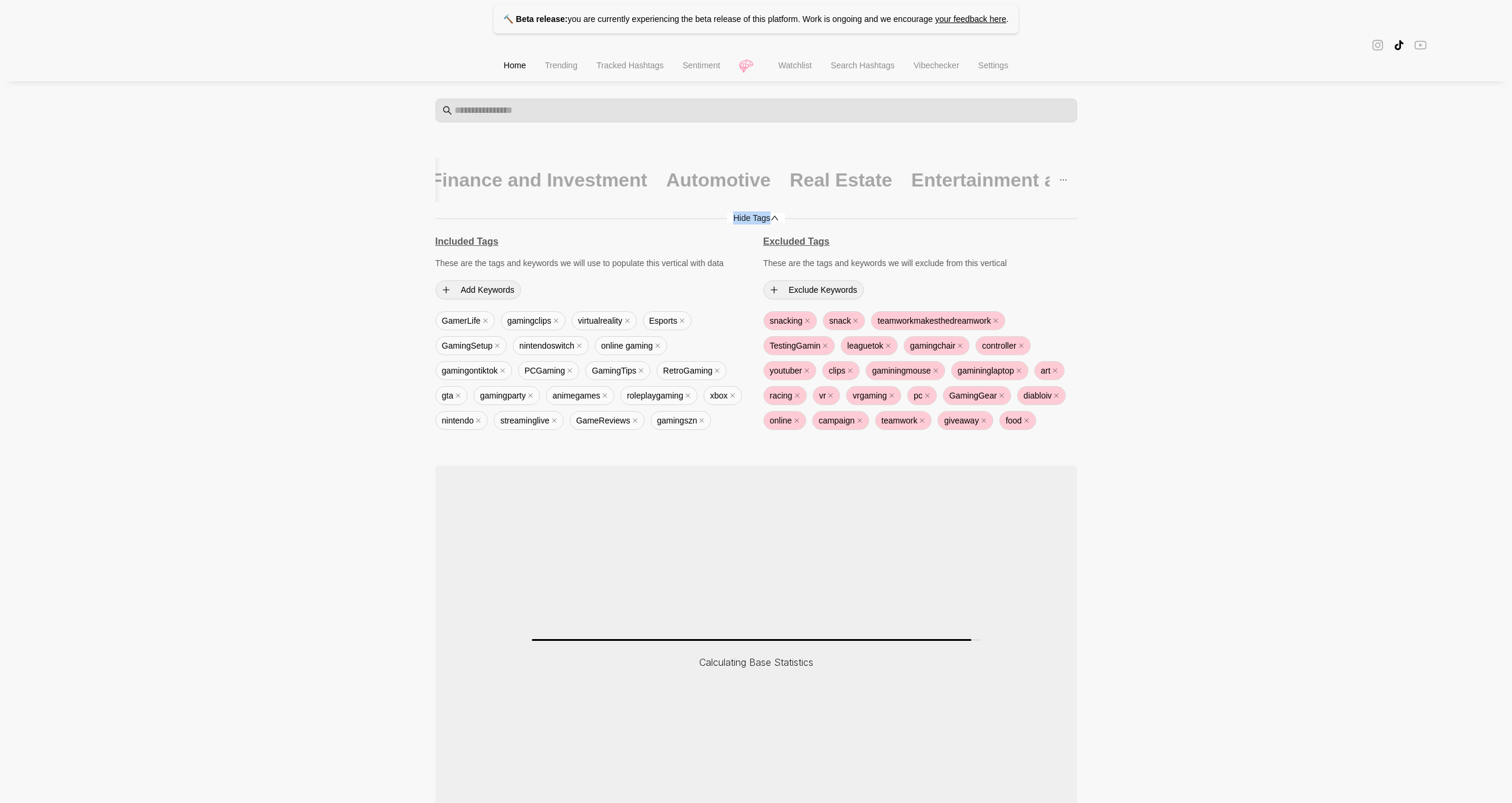
click at [763, 218] on span "Hide Tags" at bounding box center [756, 218] width 57 height 9
click at [763, 218] on span "Hide Tags" at bounding box center [760, 218] width 57 height 9
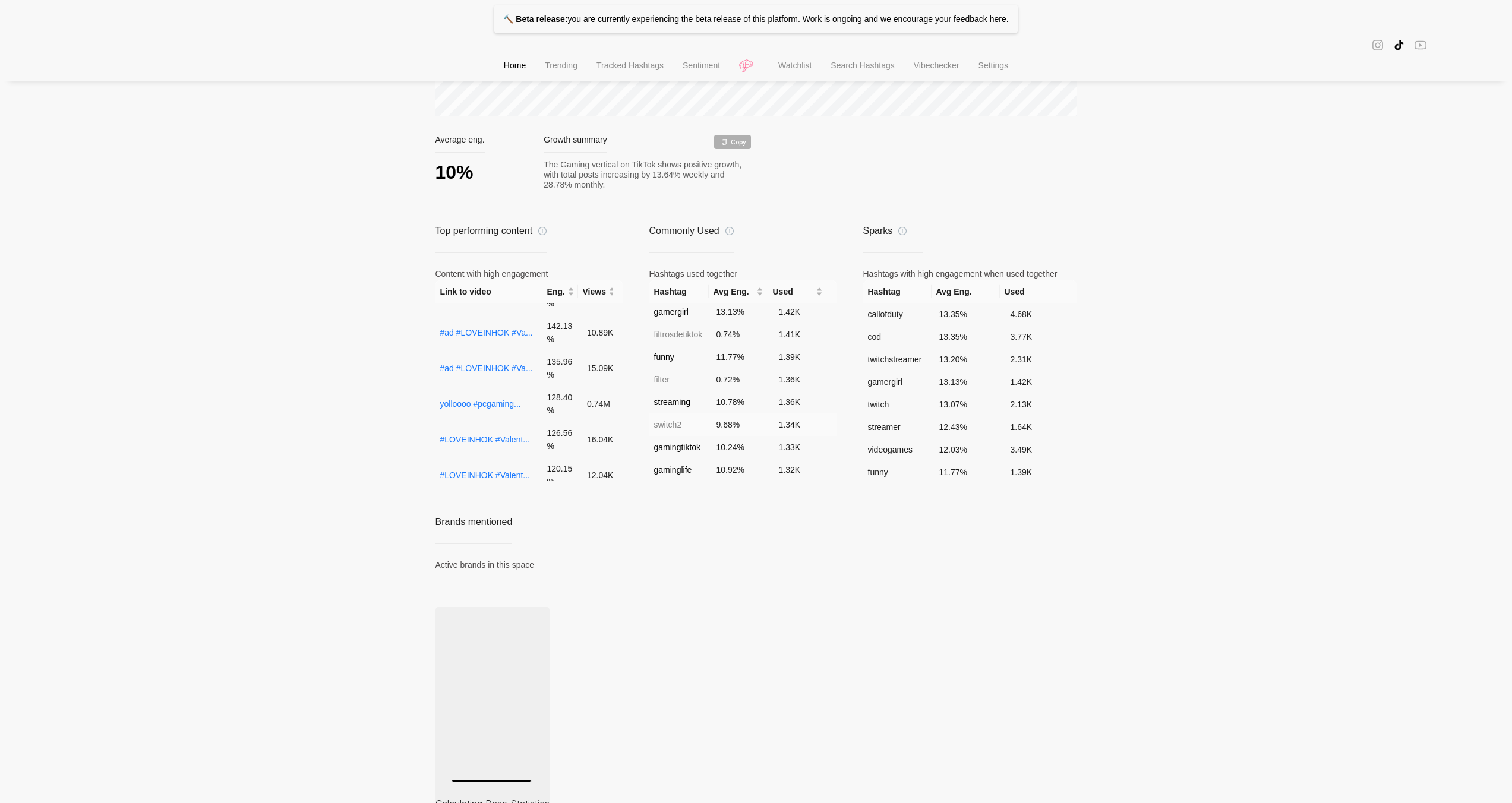
scroll to position [119, 0]
